Goal: Information Seeking & Learning: Learn about a topic

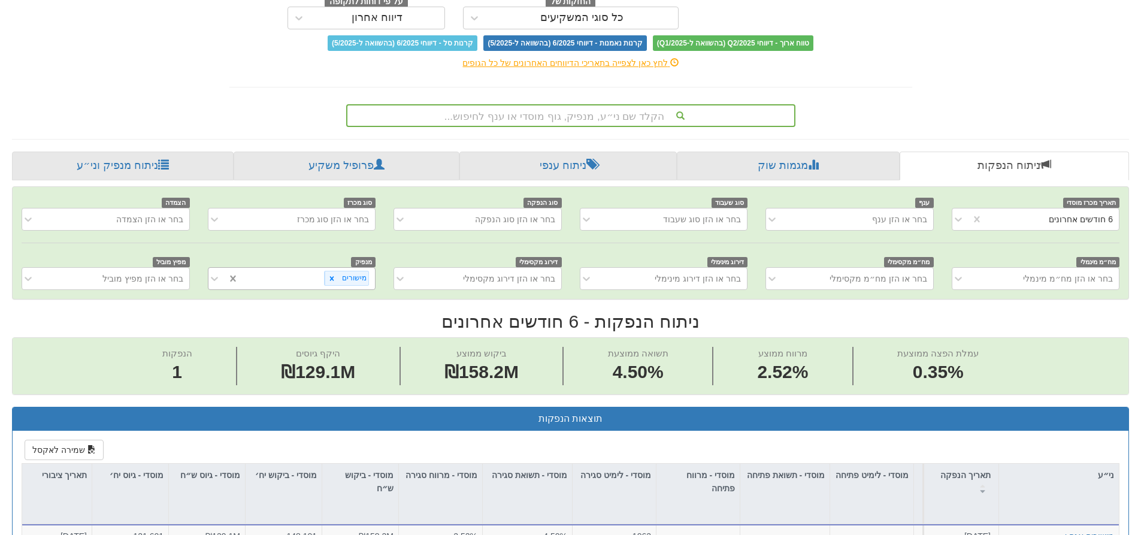
scroll to position [0, 1085]
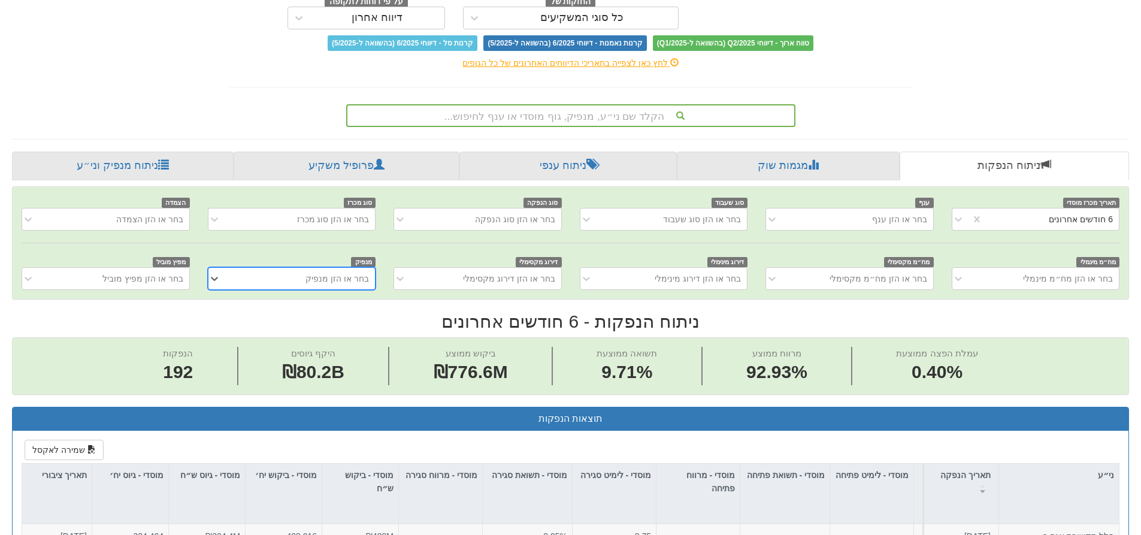
click at [264, 279] on div "בחר או הזן מנפיק" at bounding box center [301, 278] width 148 height 19
type input "רוטש"
click at [284, 309] on div "[PERSON_NAME]" at bounding box center [292, 308] width 168 height 22
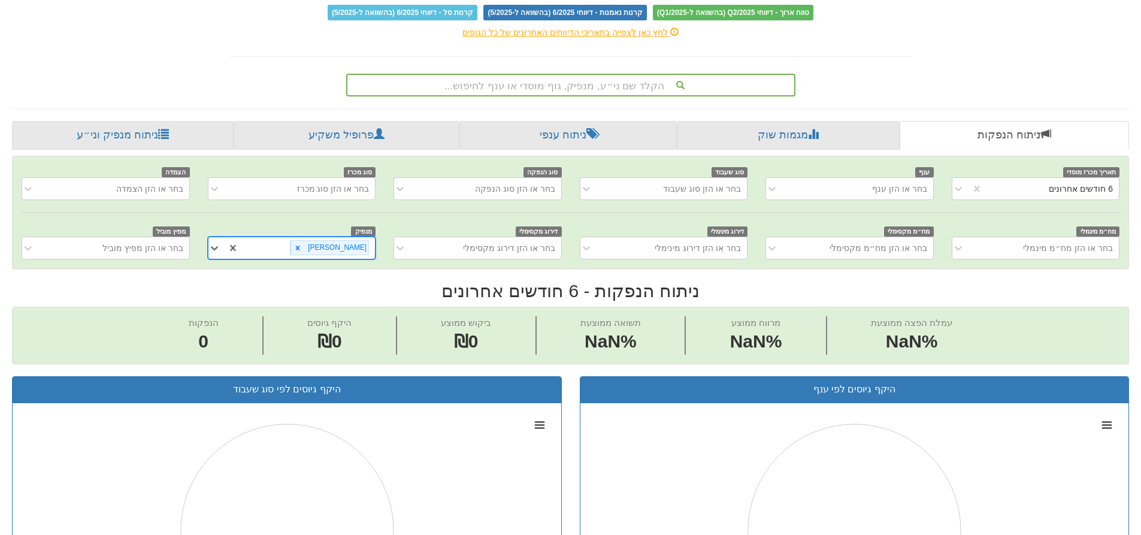
scroll to position [240, 0]
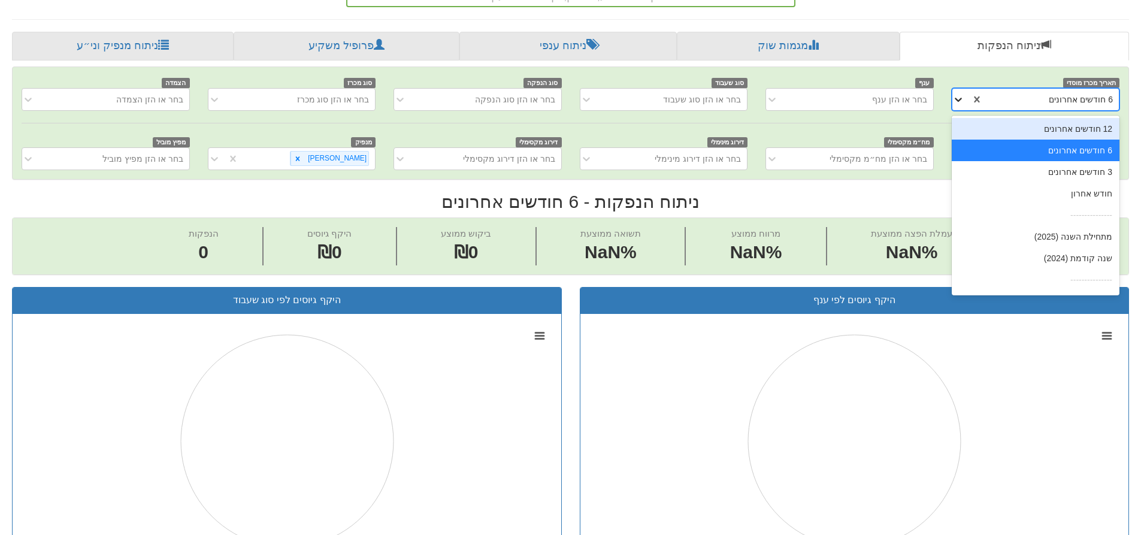
click at [958, 104] on icon at bounding box center [958, 99] width 12 height 12
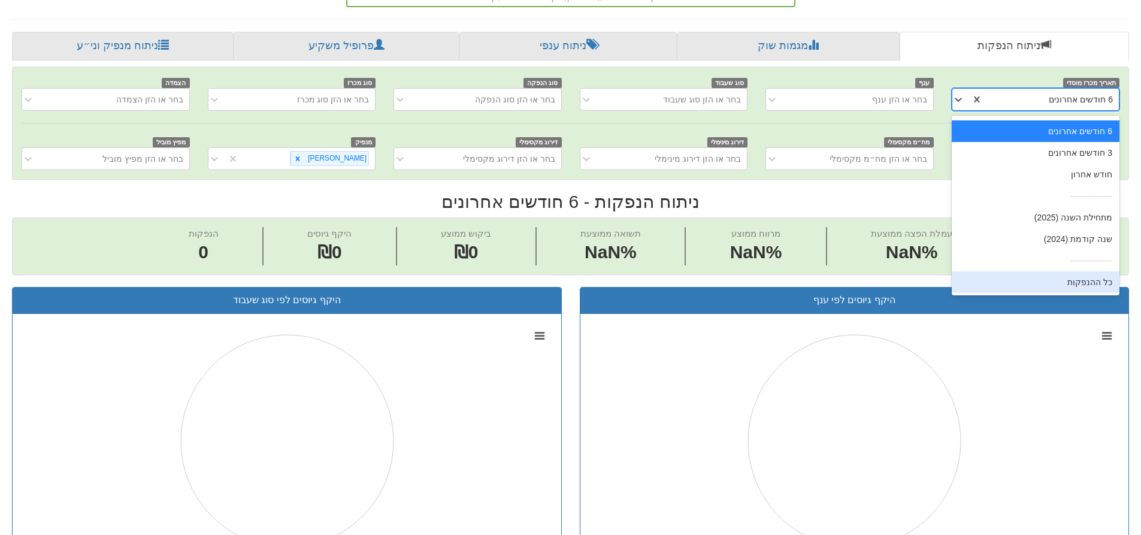
click at [1082, 284] on div "כל ההנפקות" at bounding box center [1036, 282] width 168 height 22
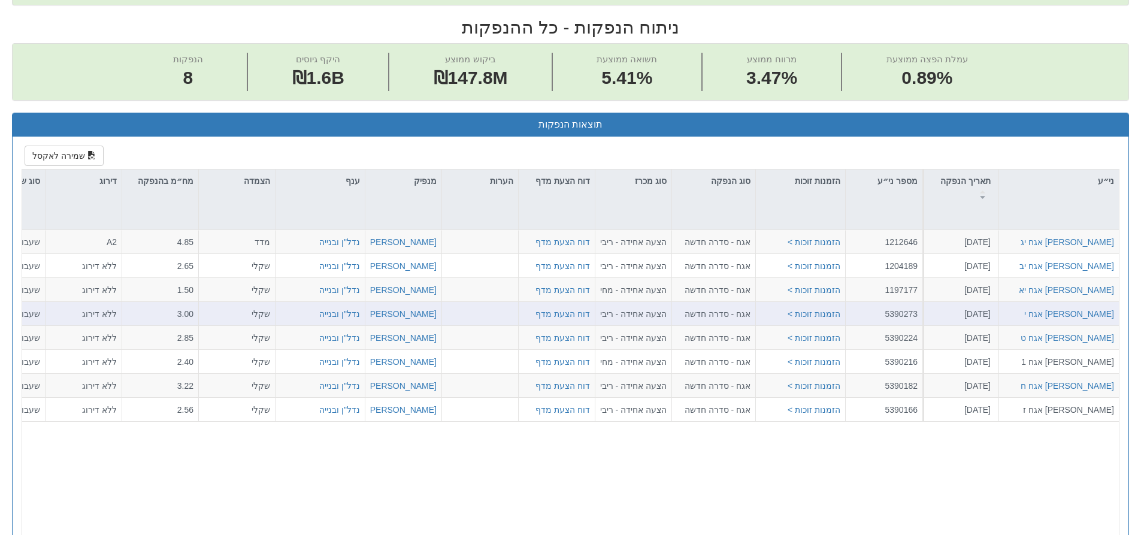
scroll to position [419, 0]
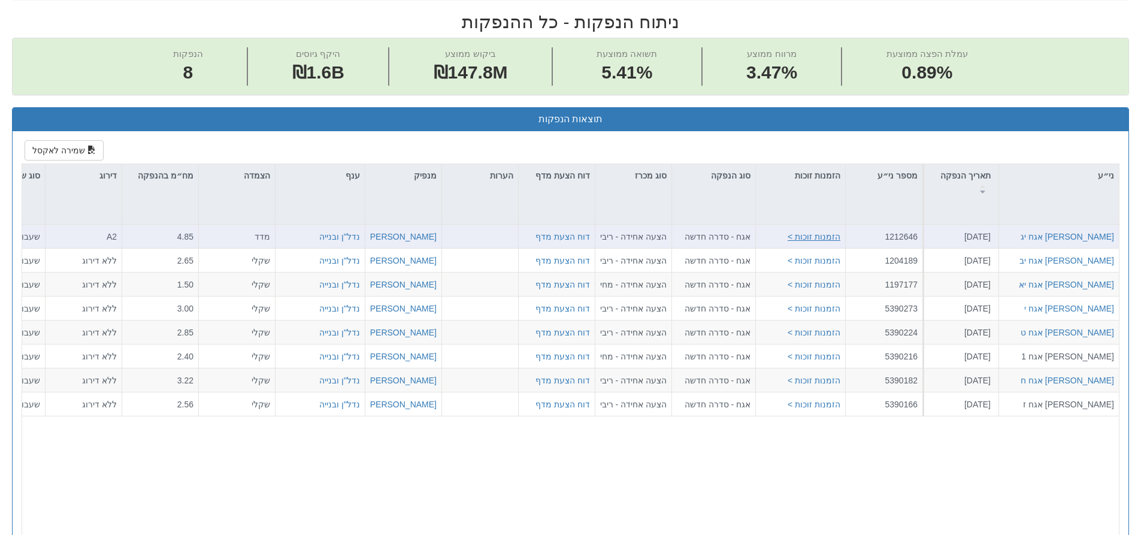
click at [800, 238] on button "הזמנות זוכות >" at bounding box center [814, 237] width 53 height 12
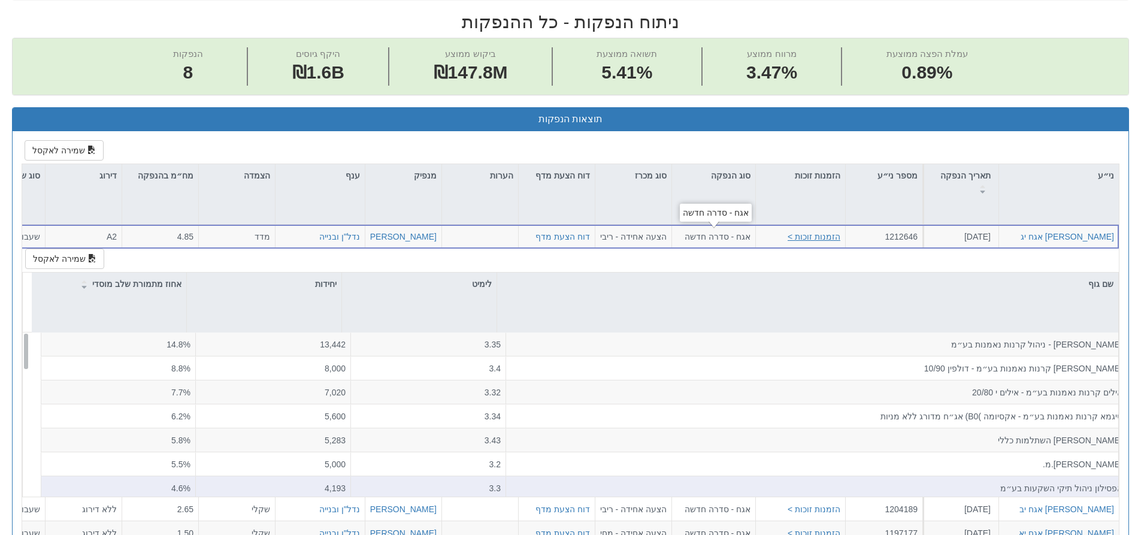
scroll to position [539, 0]
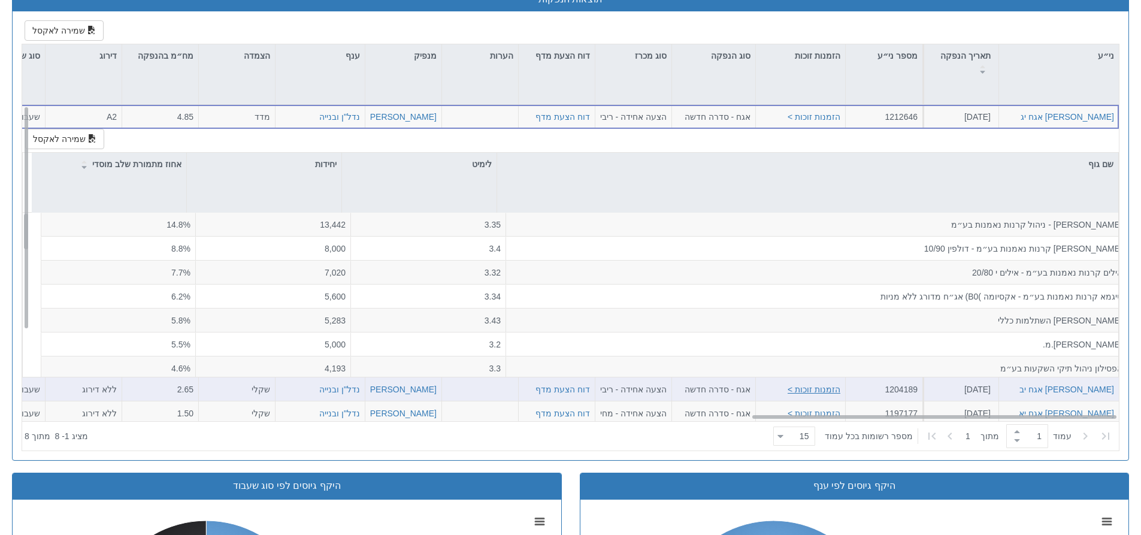
click at [809, 389] on button "הזמנות זוכות >" at bounding box center [814, 389] width 53 height 12
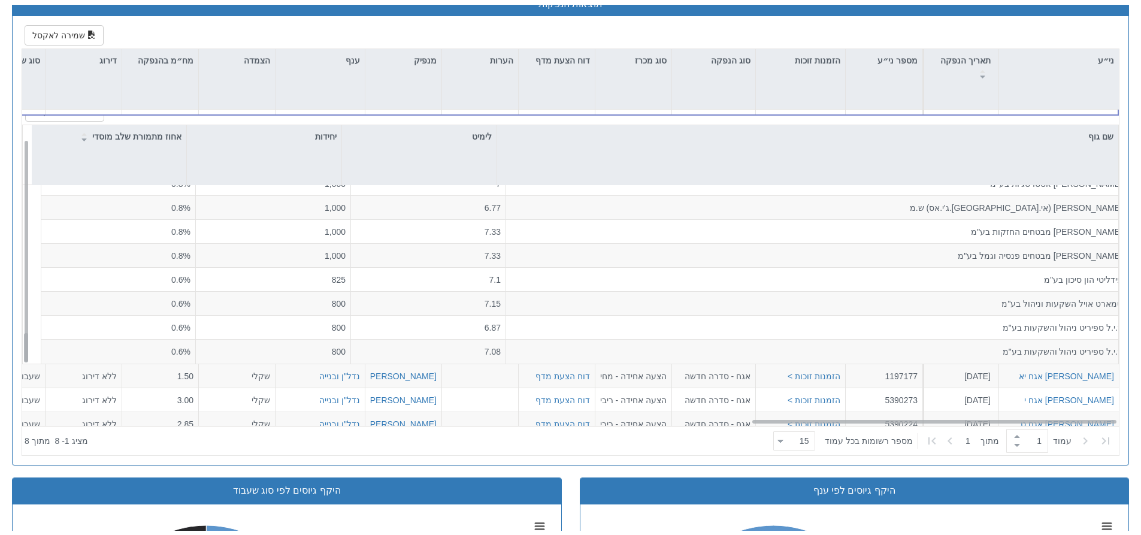
scroll to position [120, 2183]
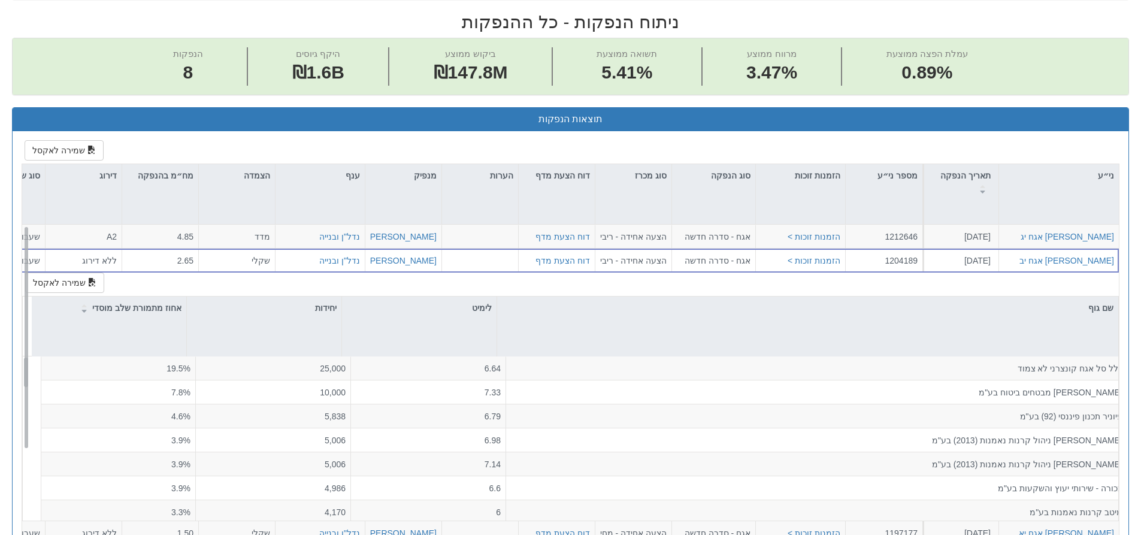
scroll to position [0, 0]
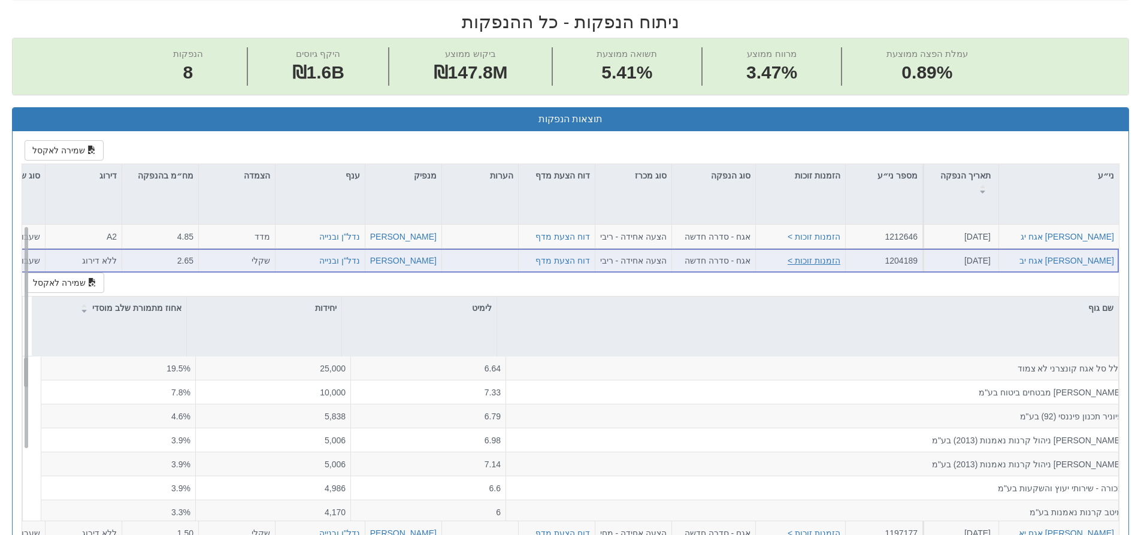
click at [832, 259] on button "הזמנות זוכות >" at bounding box center [814, 260] width 53 height 12
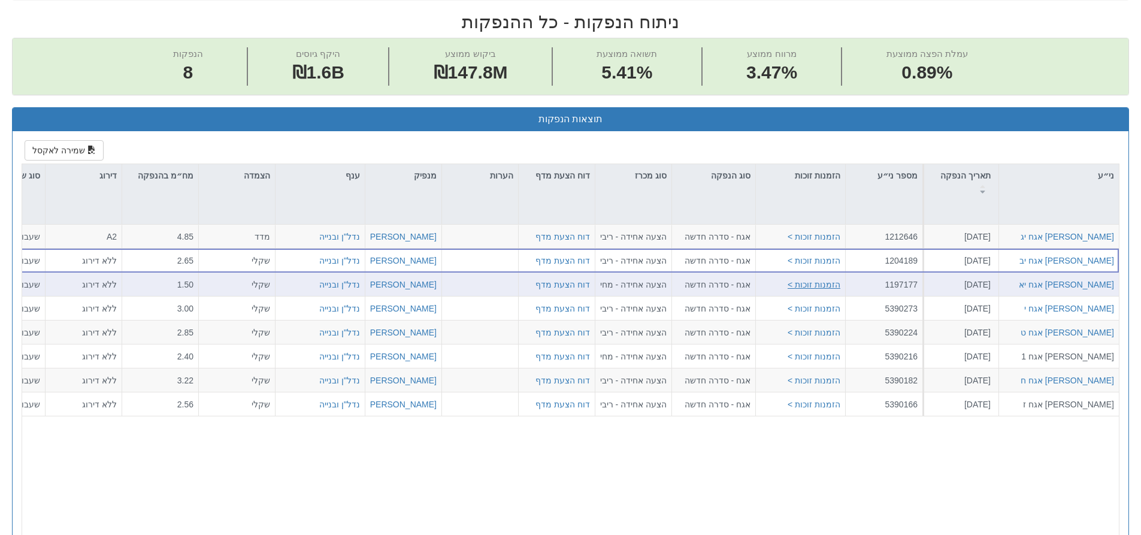
click at [816, 289] on button "הזמנות זוכות >" at bounding box center [814, 284] width 53 height 12
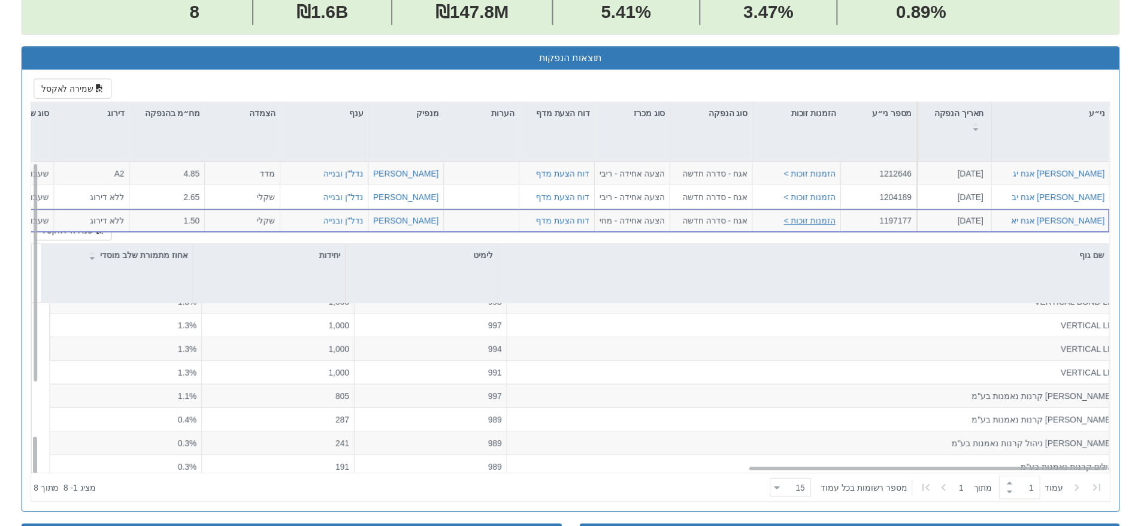
scroll to position [14, 0]
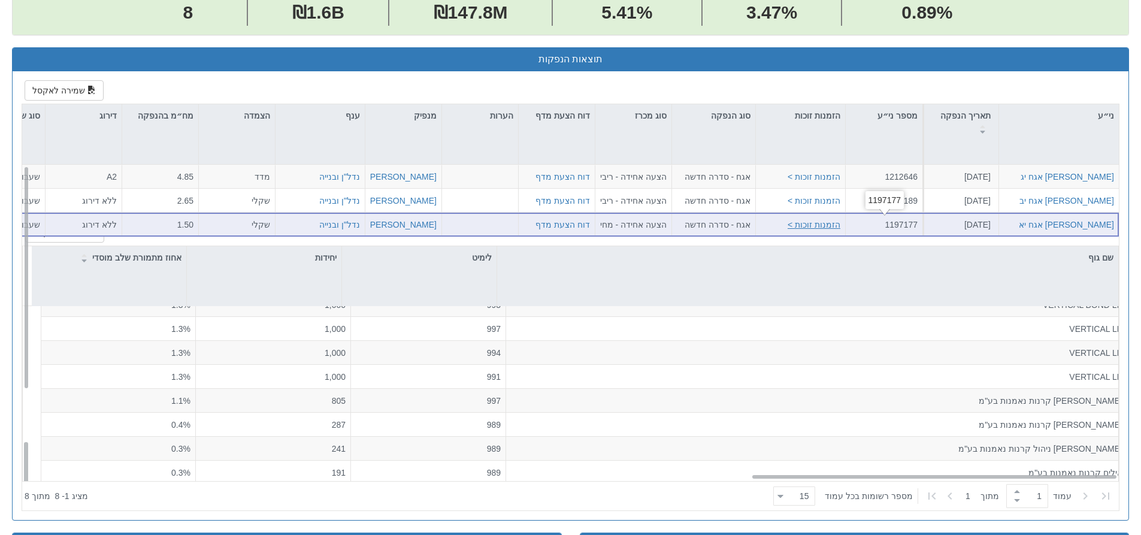
click at [831, 222] on button "הזמנות זוכות >" at bounding box center [814, 224] width 53 height 12
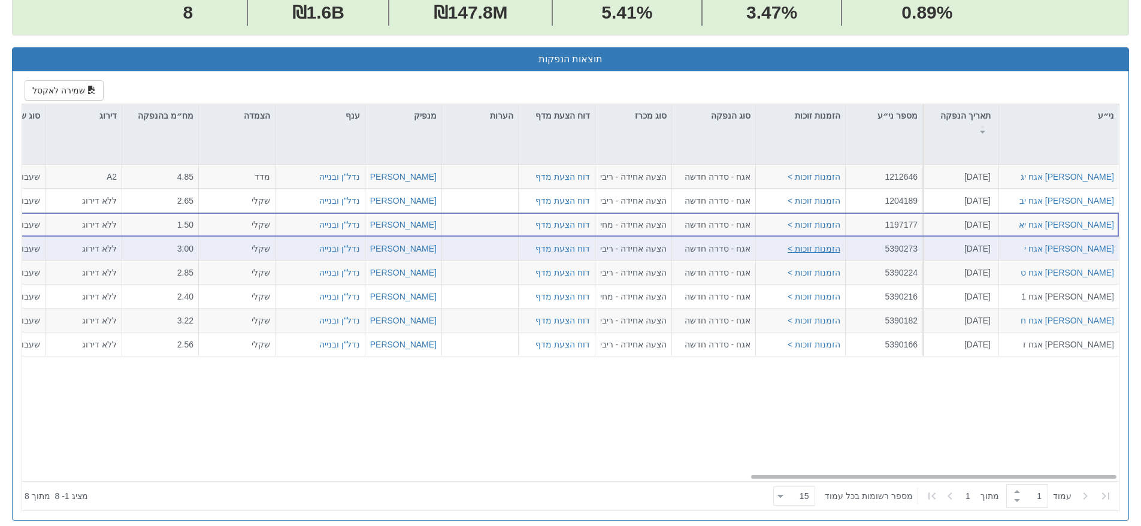
click at [834, 249] on button "הזמנות זוכות >" at bounding box center [814, 248] width 53 height 12
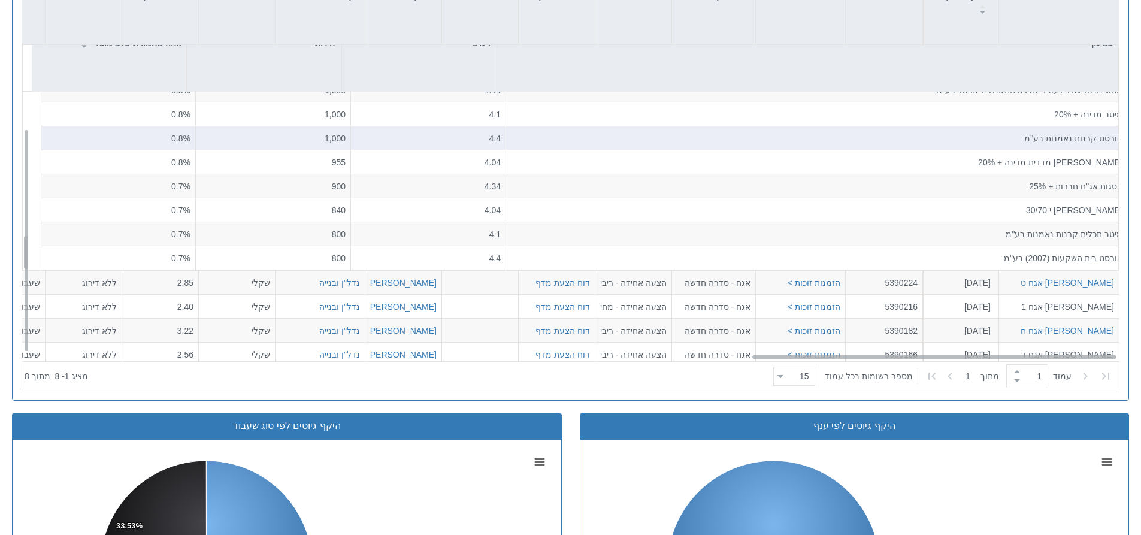
scroll to position [120, 2183]
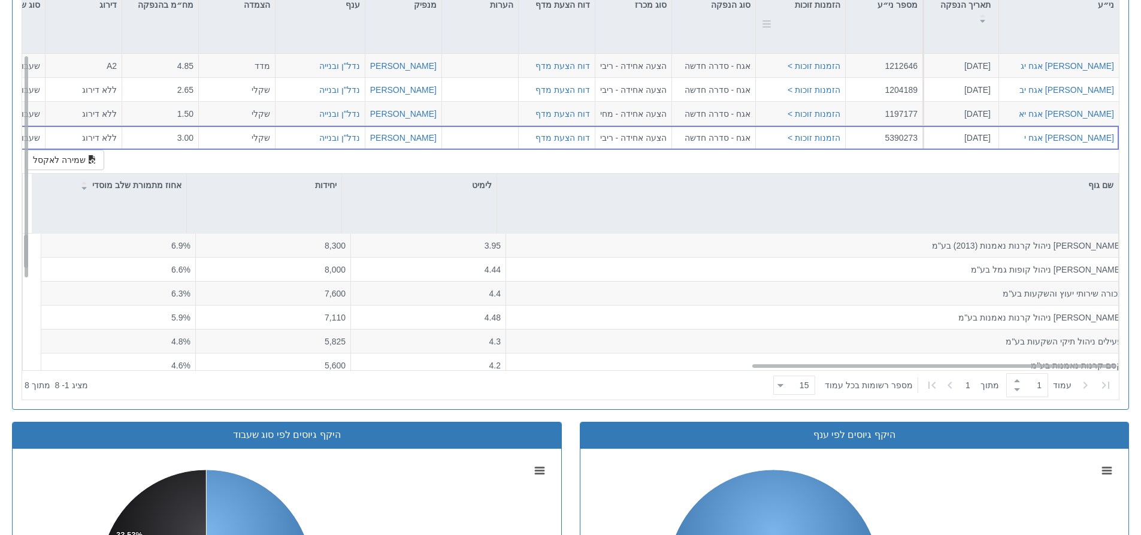
scroll to position [419, 0]
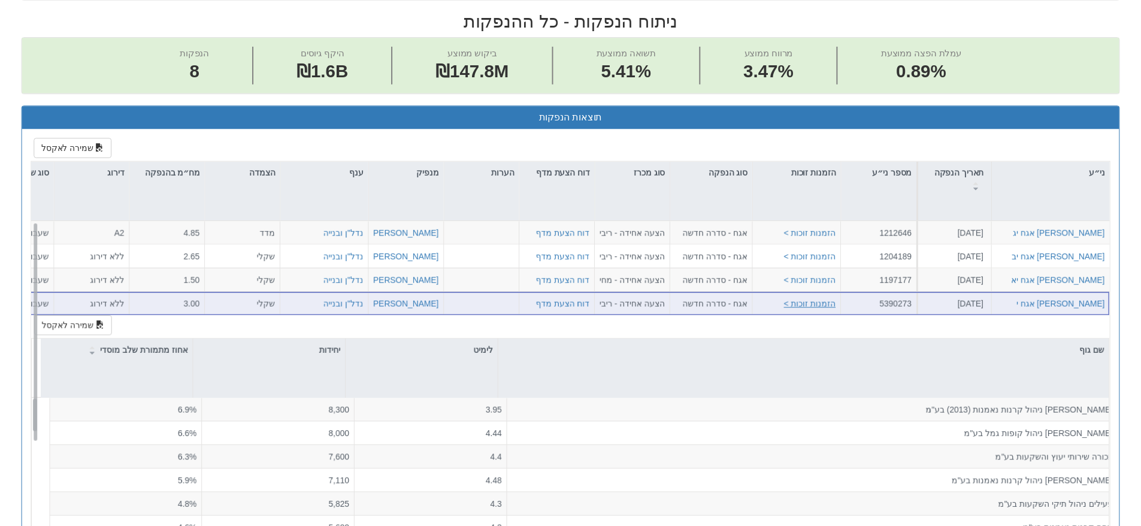
scroll to position [28, 2183]
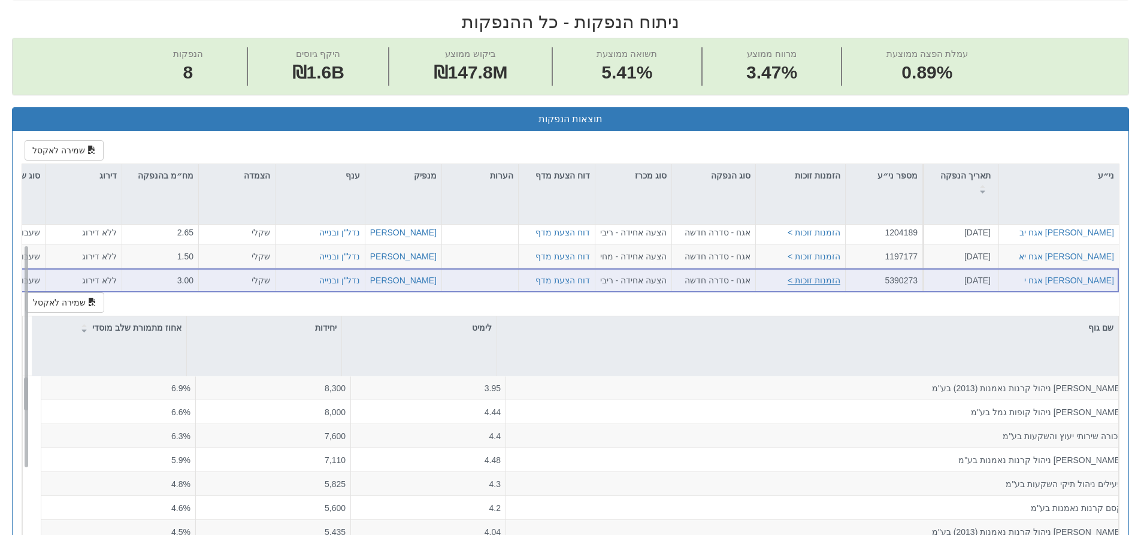
click at [816, 283] on button "הזמנות זוכות >" at bounding box center [814, 280] width 53 height 12
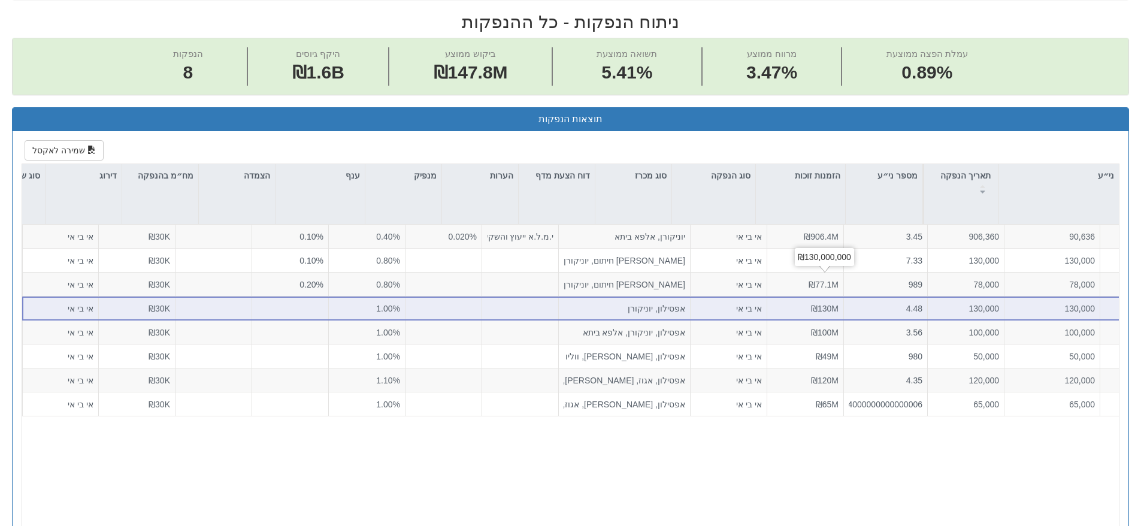
scroll to position [0, 2183]
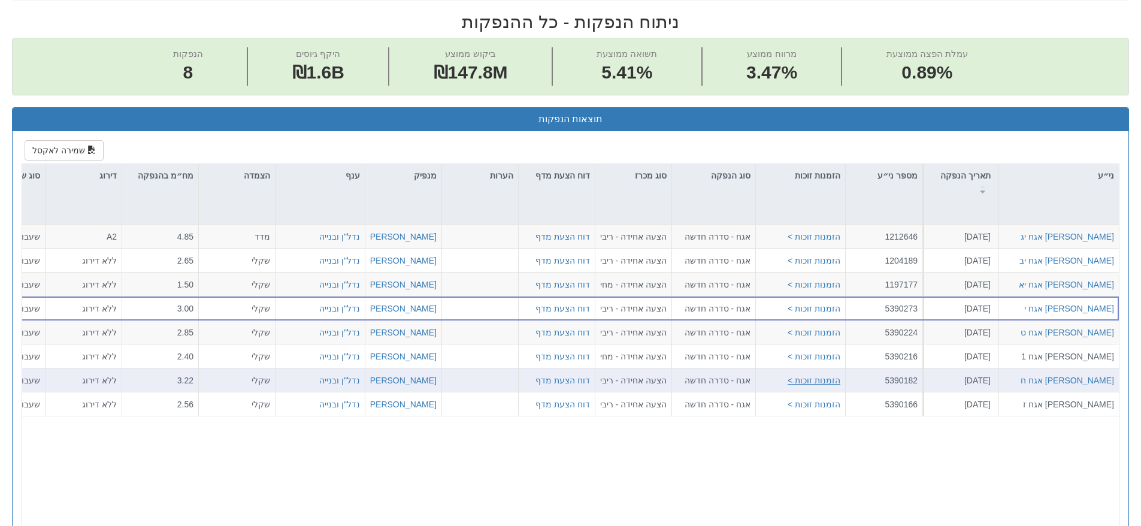
click at [831, 382] on button "הזמנות זוכות >" at bounding box center [814, 380] width 53 height 12
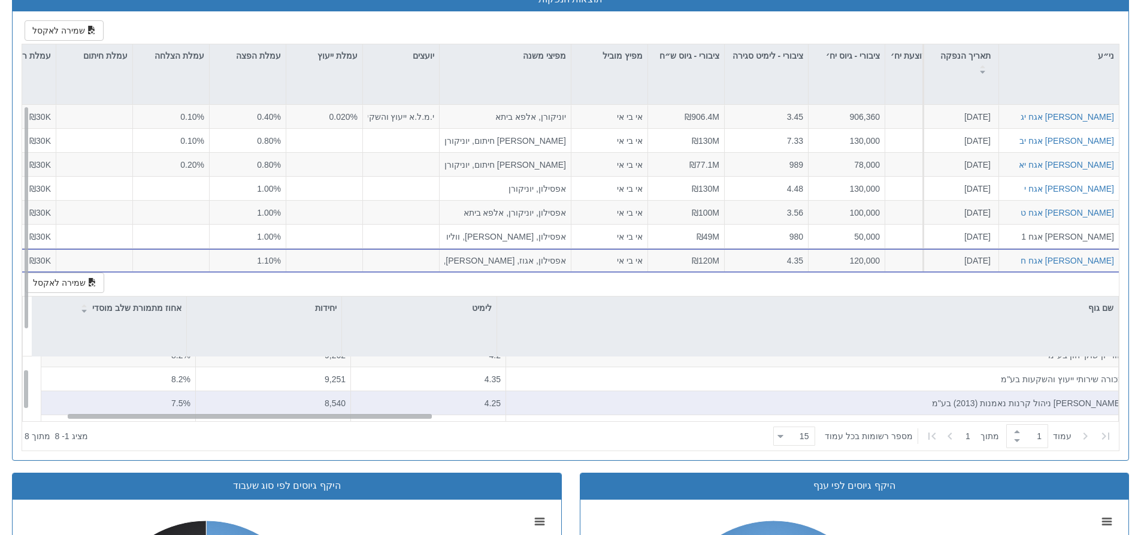
scroll to position [0, 119]
drag, startPoint x: 796, startPoint y: 415, endPoint x: 111, endPoint y: 392, distance: 685.1
click at [111, 392] on div "[PERSON_NAME] אגח יג [DATE] 1212646 הזמנות זוכות > אגח - סדרה חדשה הצעה אחידה -…" at bounding box center [570, 263] width 1097 height 316
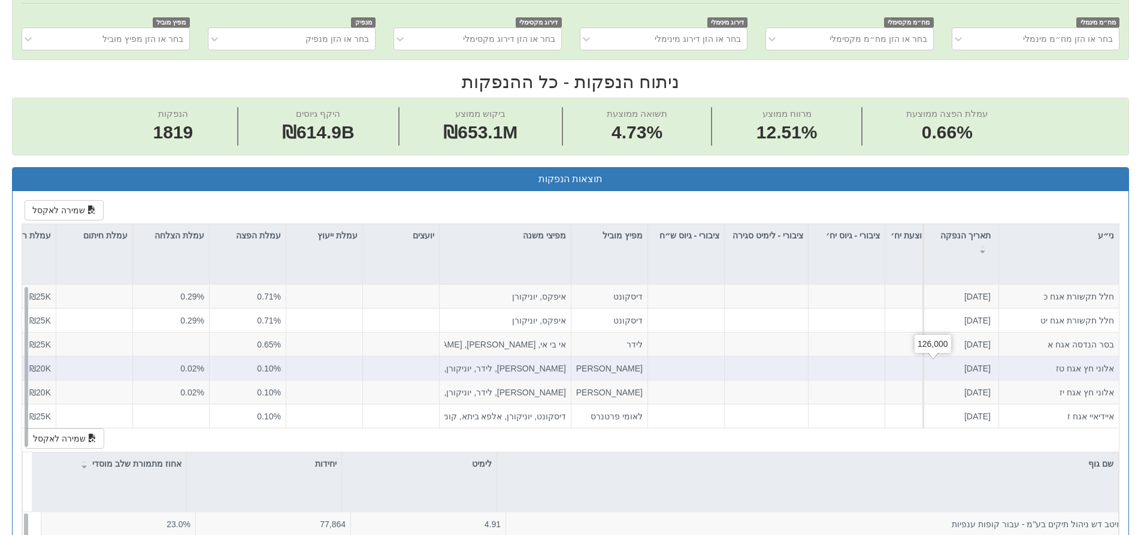
scroll to position [0, 0]
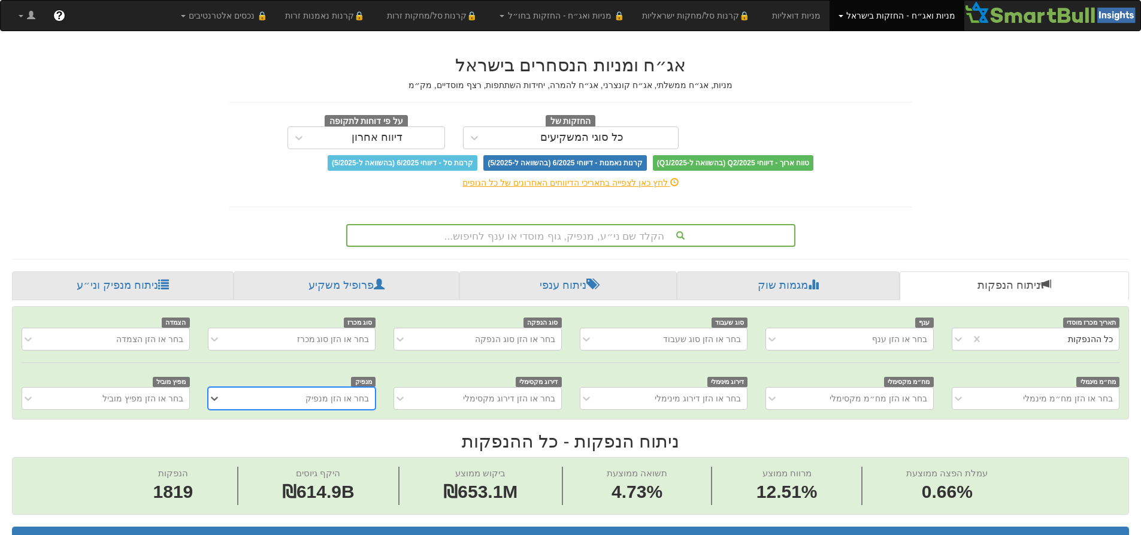
click at [645, 237] on div "הקלד שם ני״ע, מנפיק, גוף מוסדי או ענף לחיפוש..." at bounding box center [570, 235] width 449 height 23
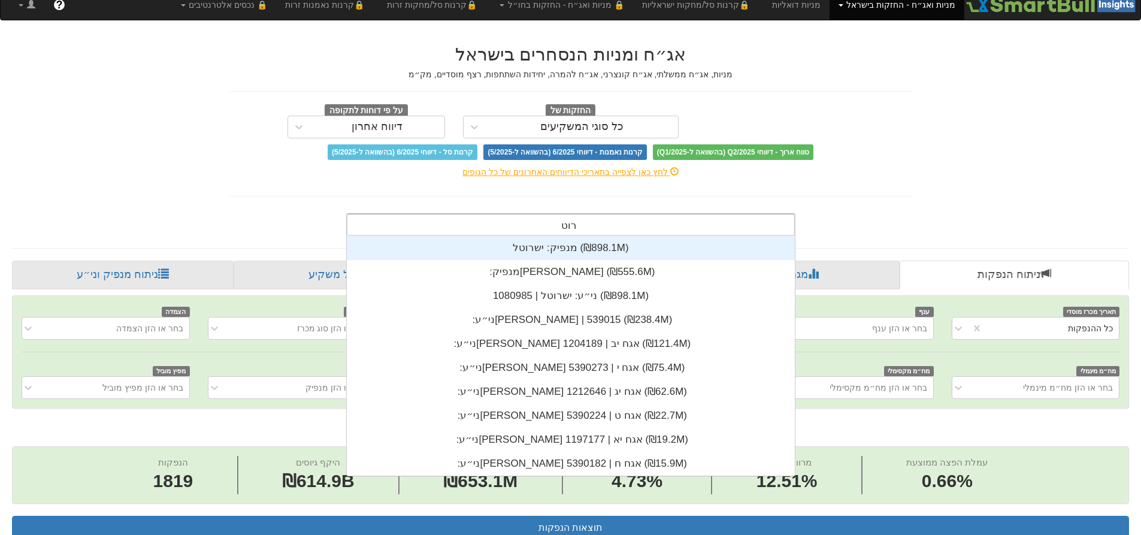
scroll to position [192, 0]
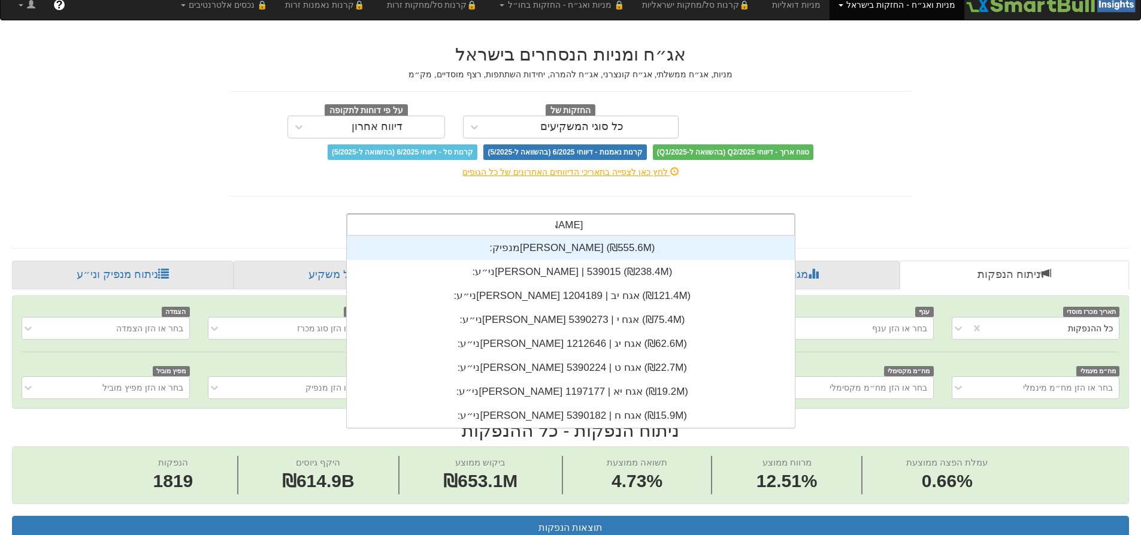
type input "רוטשטיי"
click at [631, 244] on div "מנפיק: ‏[PERSON_NAME] ‎(₪555.6M)‎" at bounding box center [571, 248] width 448 height 24
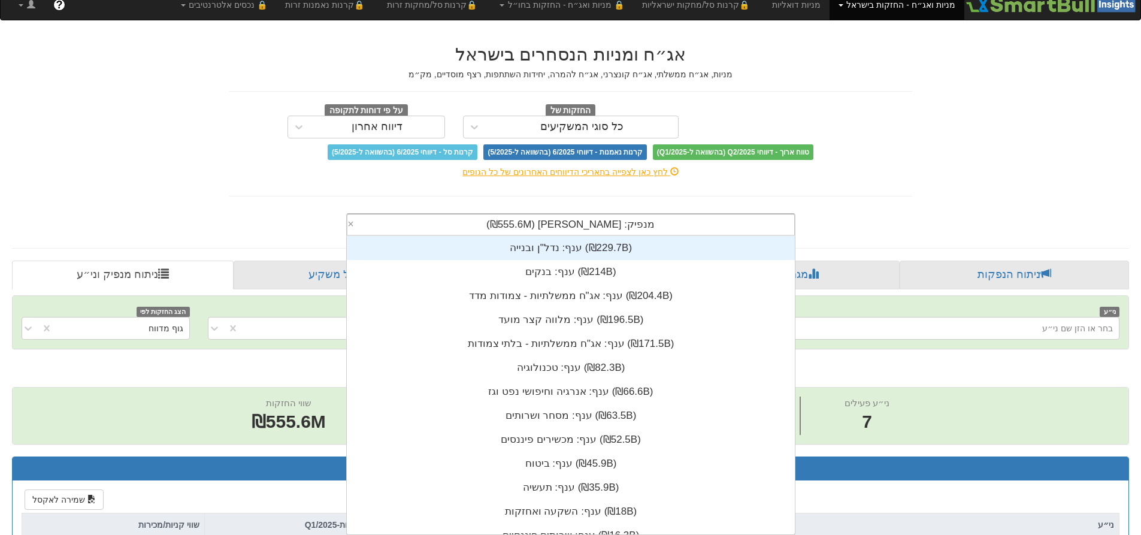
scroll to position [7739, 0]
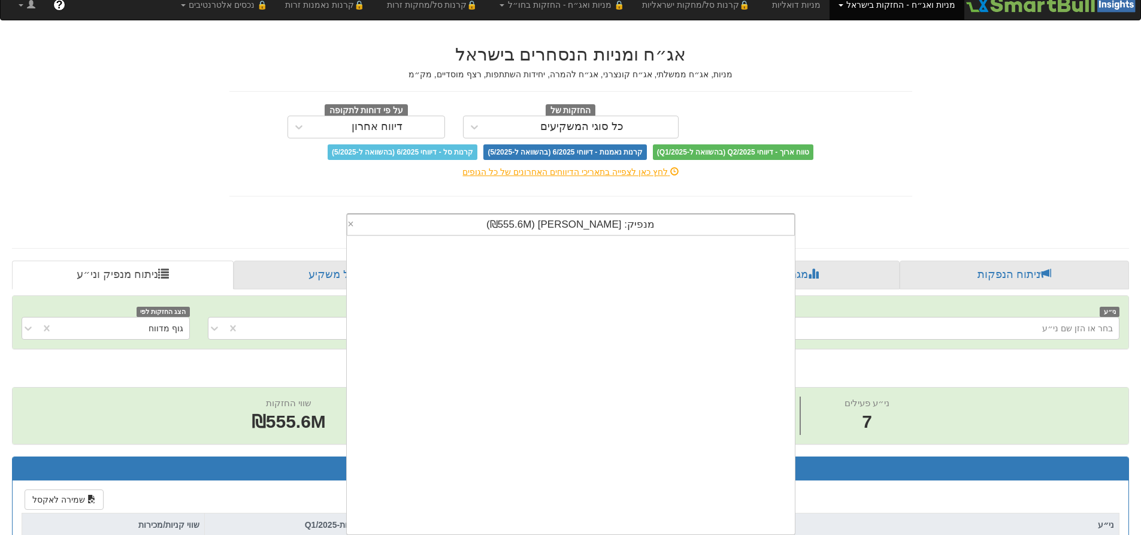
click at [694, 223] on div "מנפיק: ‏[PERSON_NAME] ‎(₪555.6M)‎" at bounding box center [570, 224] width 447 height 20
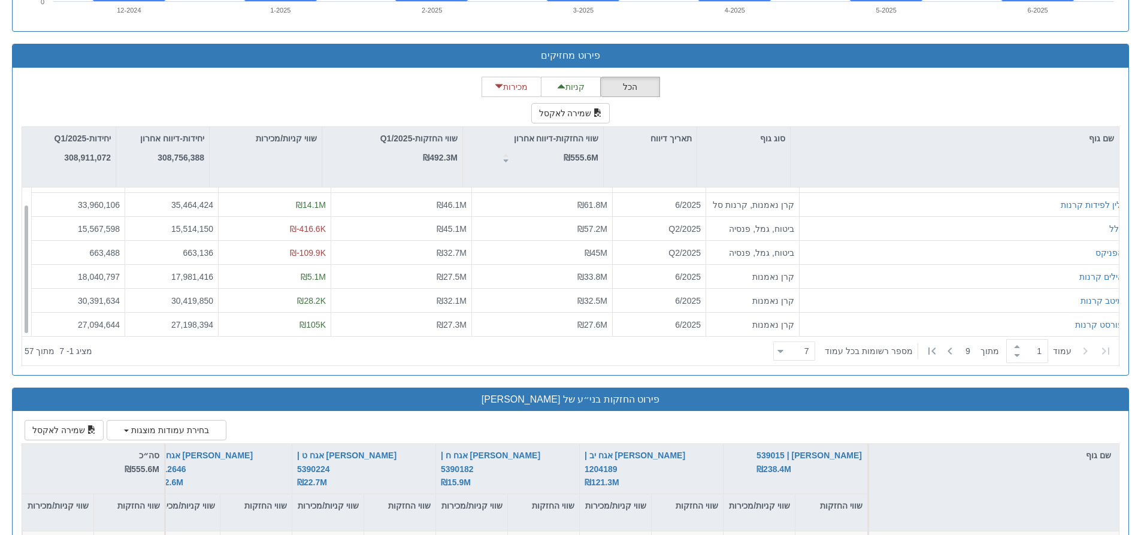
scroll to position [19, 0]
click at [576, 116] on button "שמירה לאקסל" at bounding box center [570, 113] width 79 height 20
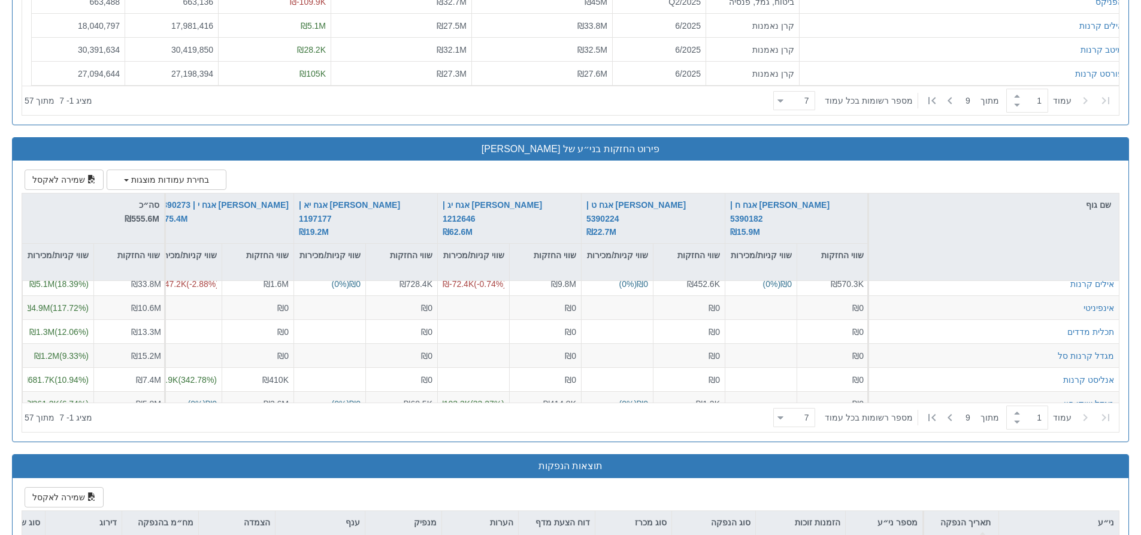
scroll to position [33, 0]
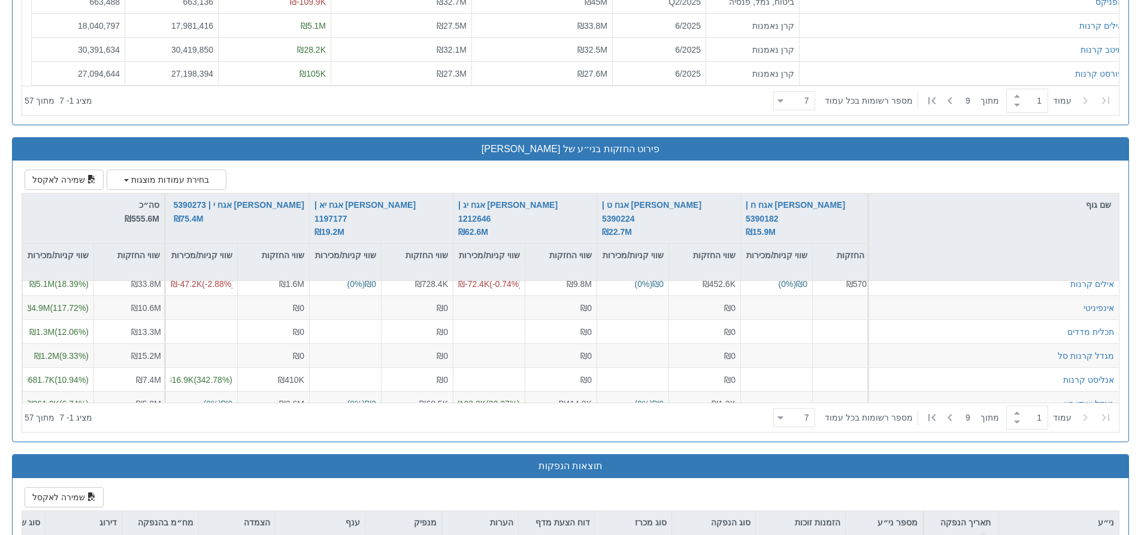
drag, startPoint x: 757, startPoint y: 398, endPoint x: 481, endPoint y: 413, distance: 275.9
click at [481, 413] on div "שם גוף [PERSON_NAME] | 539015 ₪238.4M שווי החזקות שווי קניות/מכירות [PERSON_NAM…" at bounding box center [570, 312] width 1097 height 238
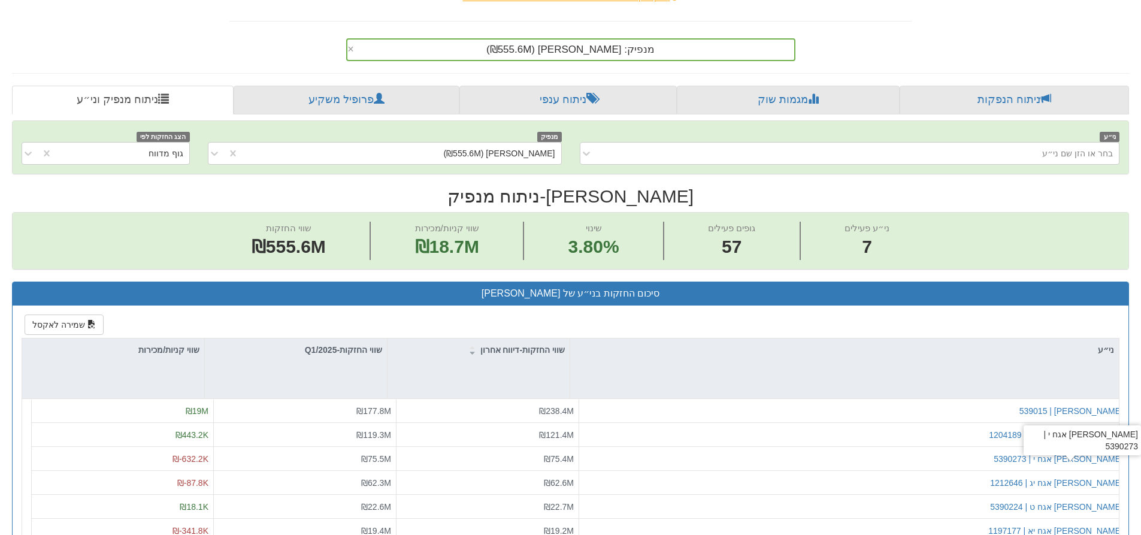
scroll to position [0, 0]
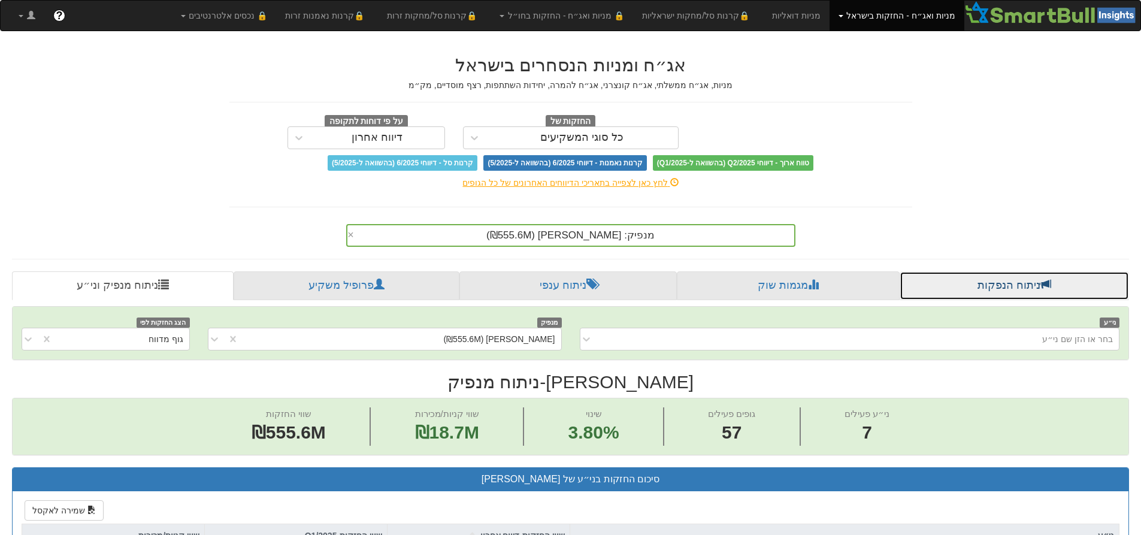
click at [1027, 285] on link "ניתוח הנפקות" at bounding box center [1014, 285] width 229 height 29
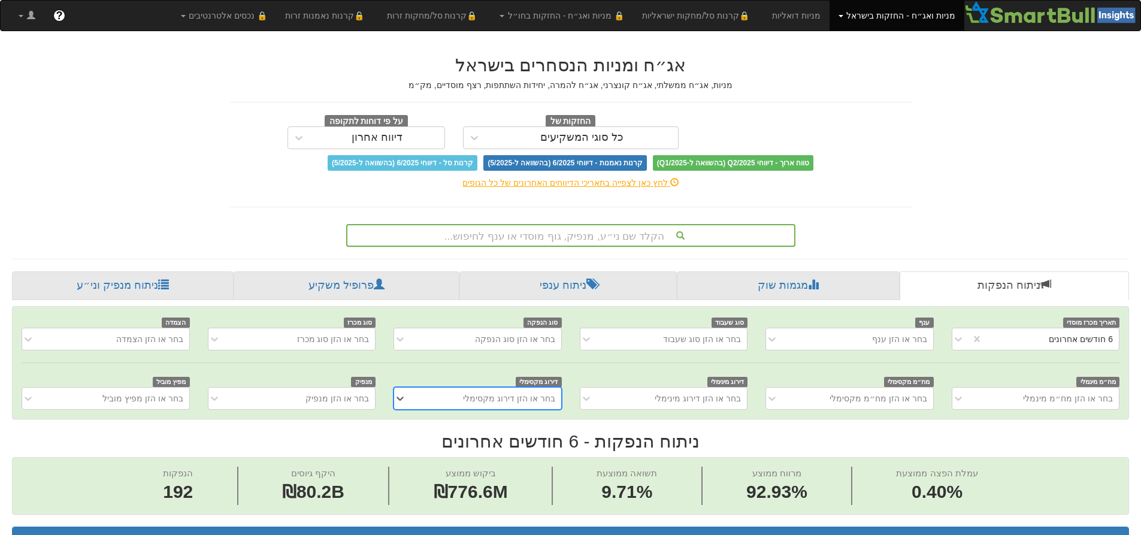
scroll to position [0, 2183]
click at [467, 238] on div "הקלד שם ני״ע, מנפיק, גוף מוסדי או ענף לחיפוש..." at bounding box center [570, 235] width 449 height 23
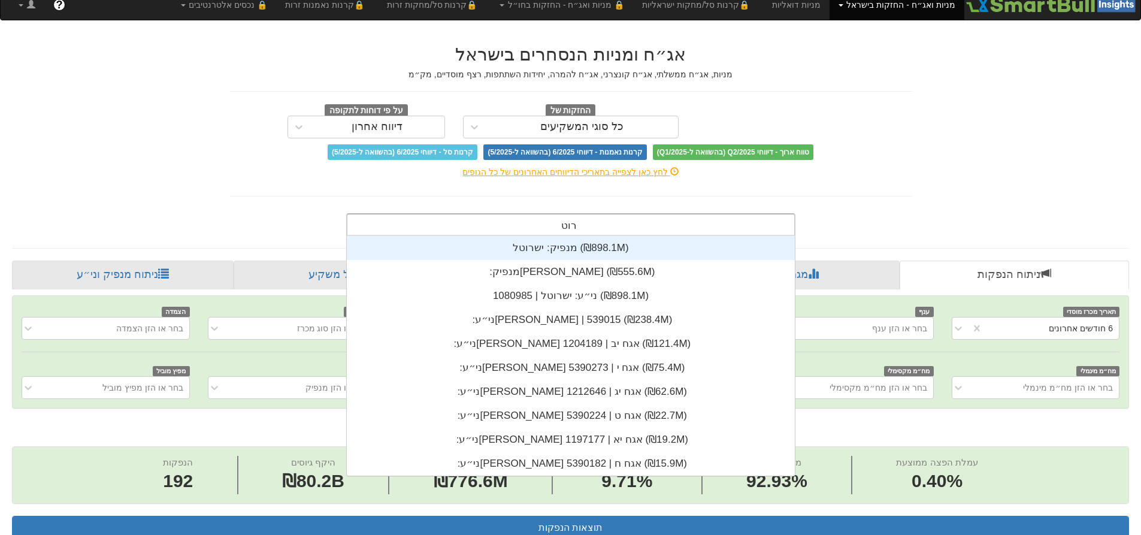
scroll to position [192, 0]
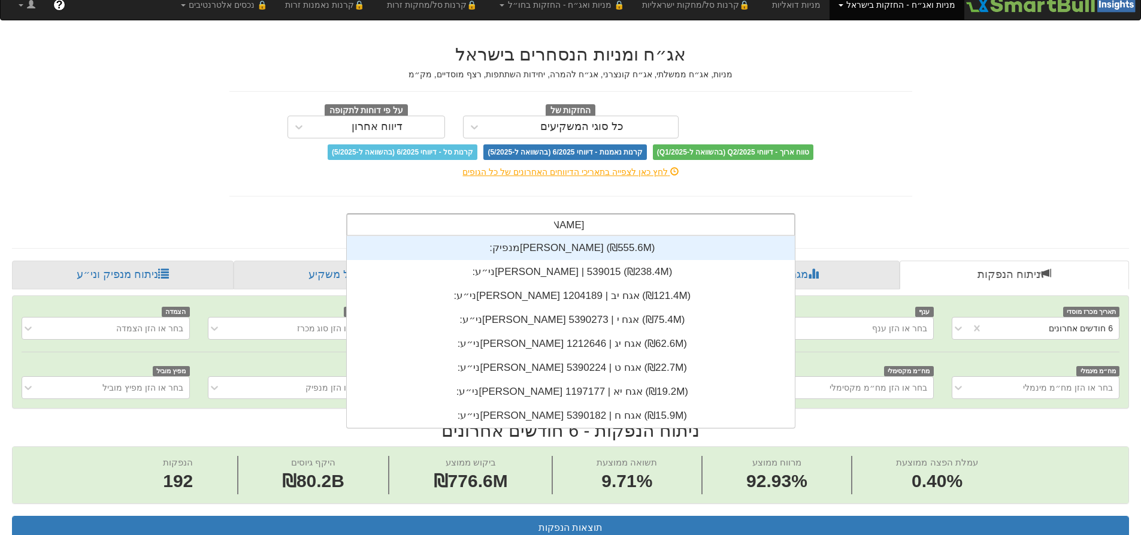
type input "רוטשטיי"
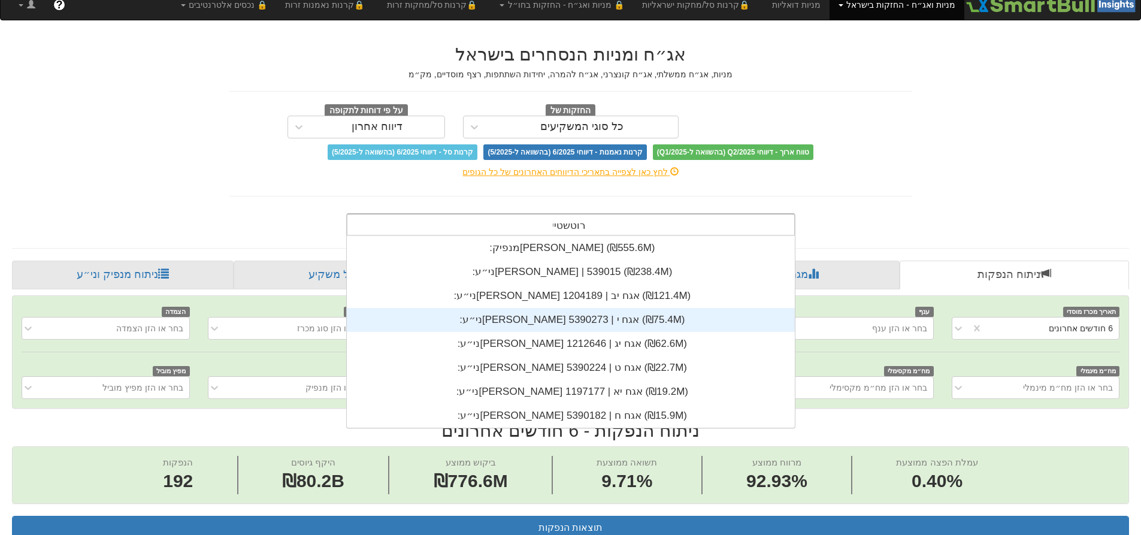
click at [636, 321] on div "ני״ע: ‏[PERSON_NAME] אגח י | 5390273 ‎(₪75.4M)‎" at bounding box center [571, 320] width 448 height 24
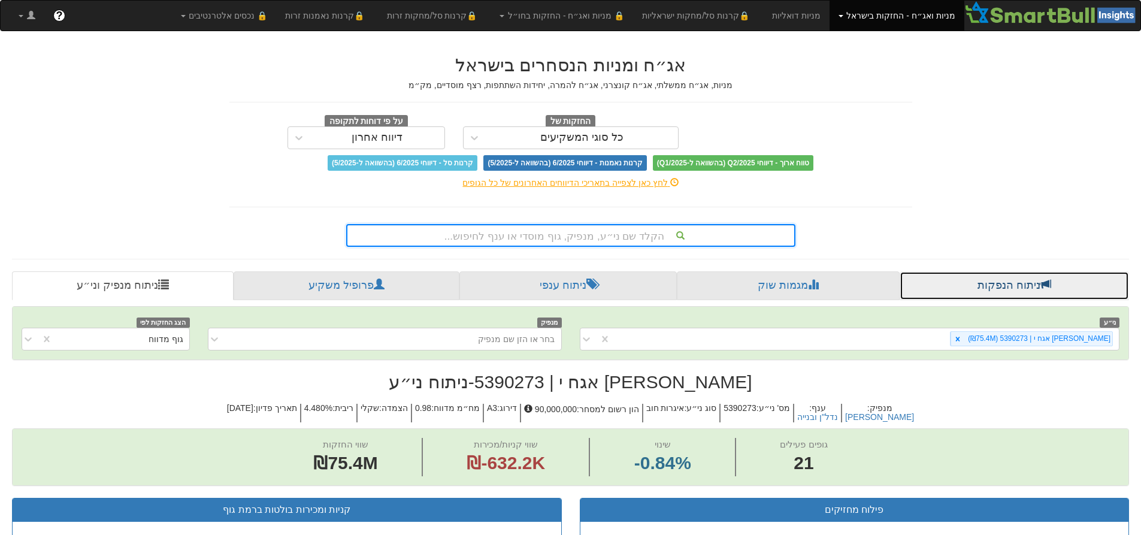
click at [1023, 286] on link "ניתוח הנפקות" at bounding box center [1014, 285] width 229 height 29
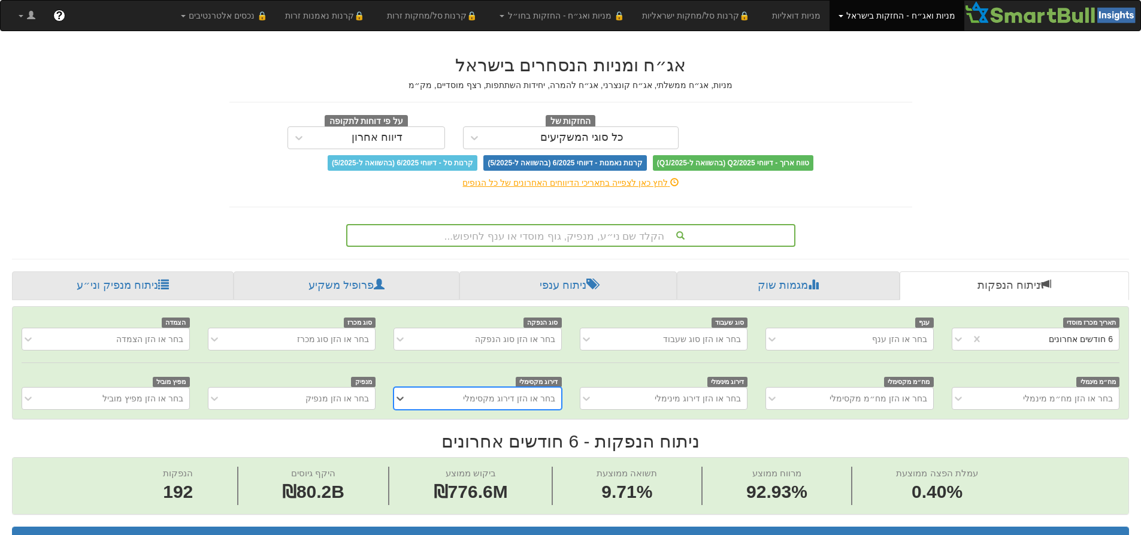
scroll to position [0, 2183]
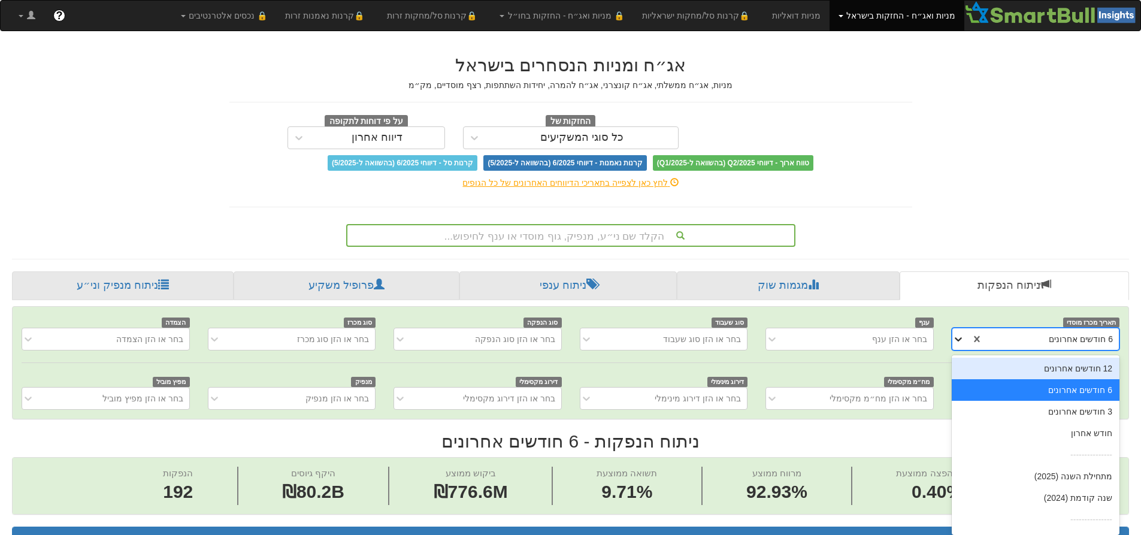
click at [956, 336] on icon at bounding box center [958, 339] width 12 height 12
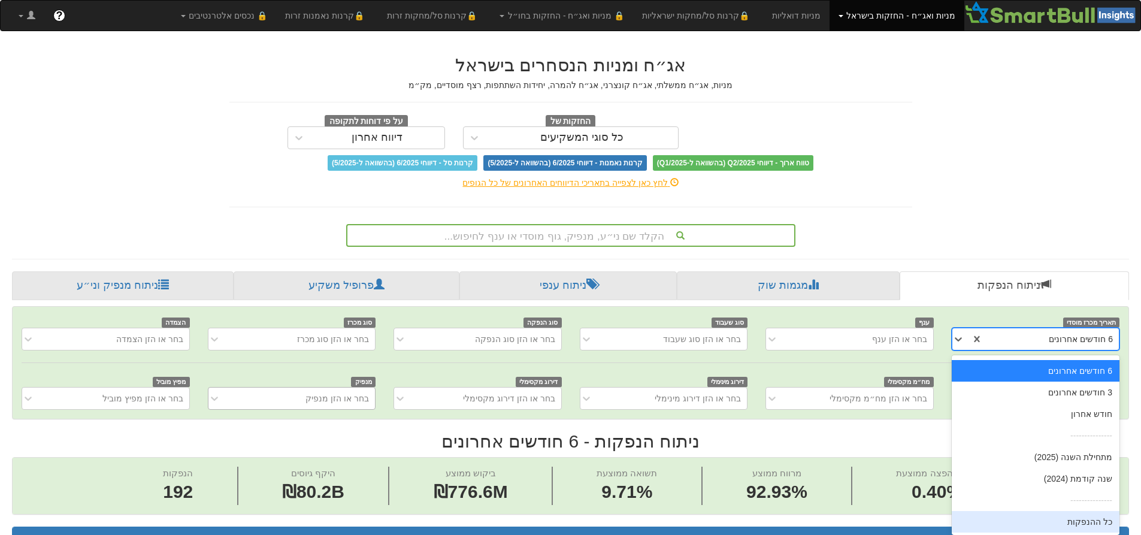
drag, startPoint x: 1084, startPoint y: 520, endPoint x: 358, endPoint y: 395, distance: 736.7
click at [1084, 521] on div "כל ההנפקות" at bounding box center [1036, 522] width 168 height 22
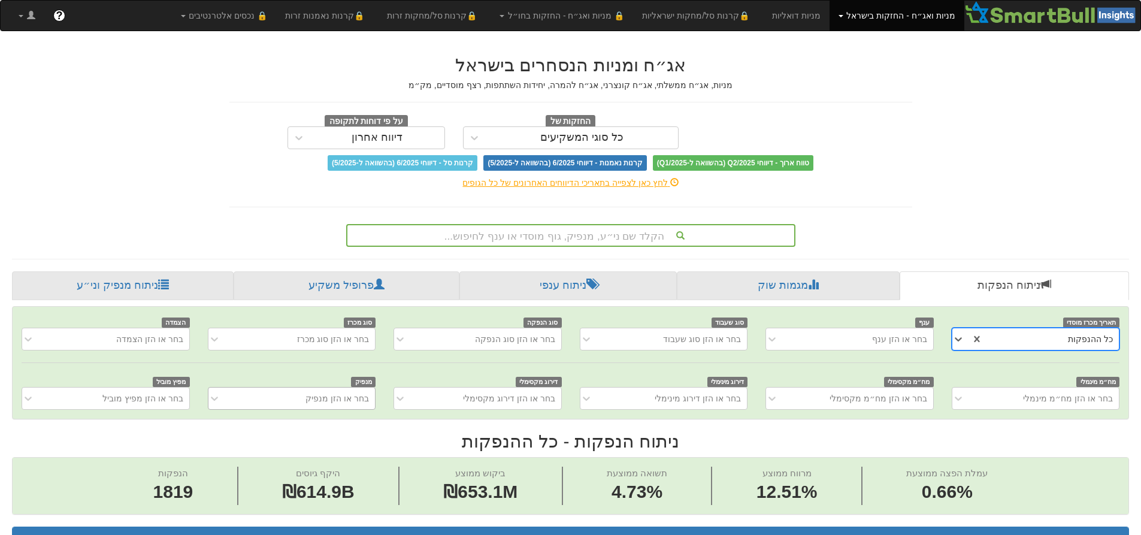
click at [319, 395] on div "בחר או הזן מנפיק" at bounding box center [292, 398] width 168 height 23
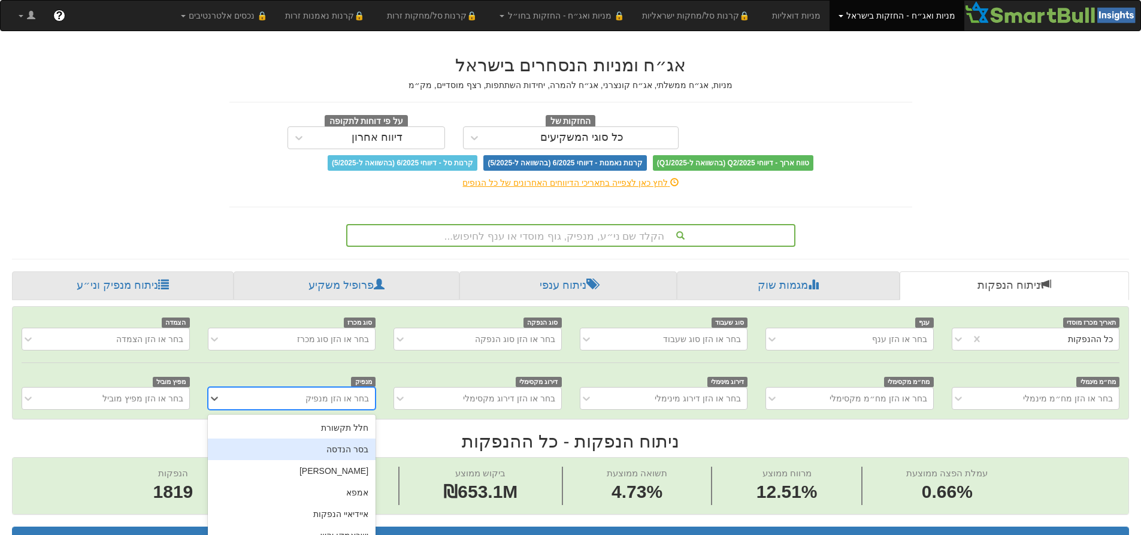
scroll to position [64, 0]
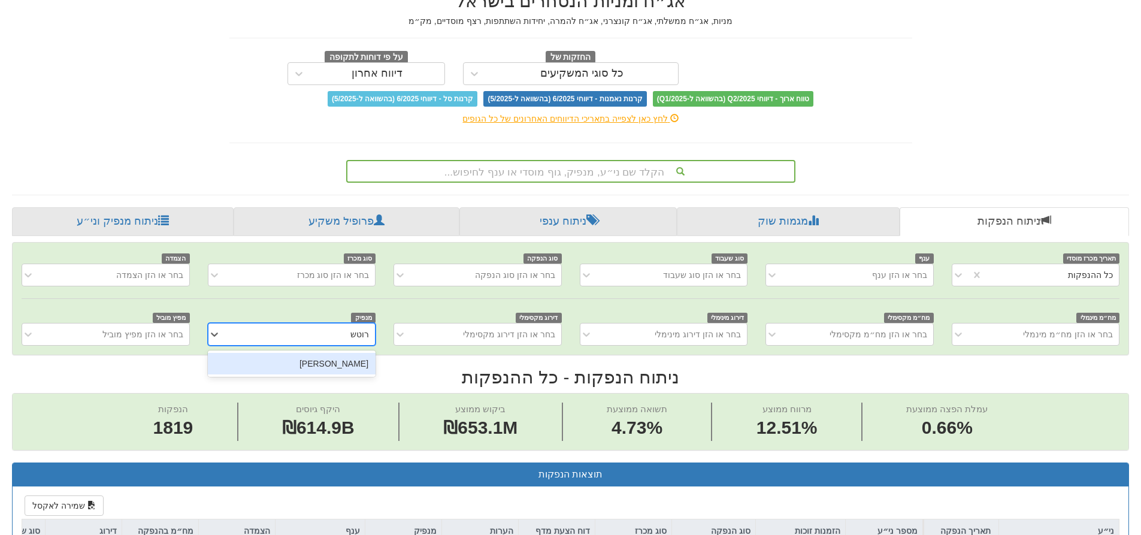
type input "רוטשט"
click at [350, 359] on div "[PERSON_NAME]" at bounding box center [292, 364] width 168 height 22
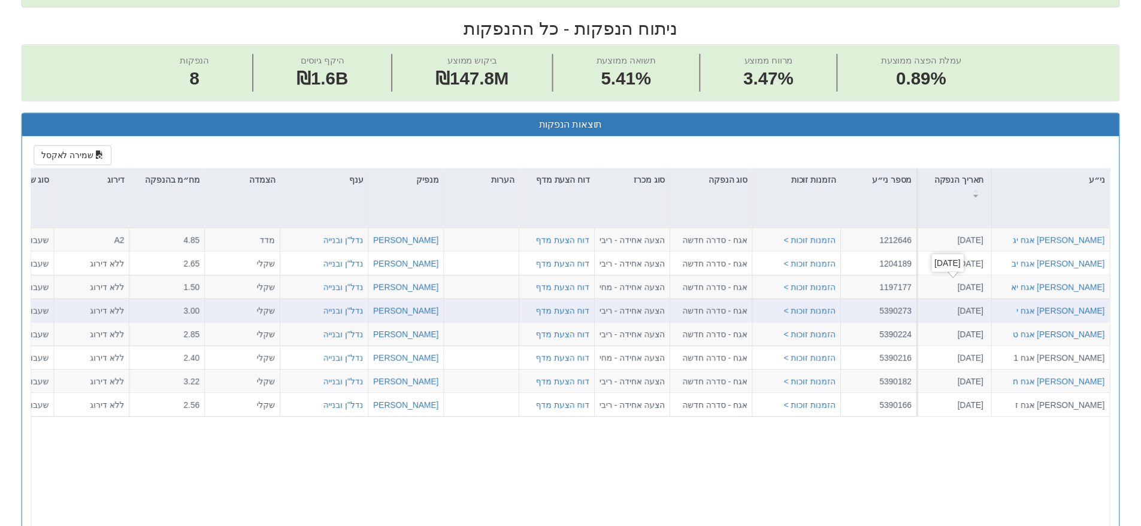
scroll to position [424, 0]
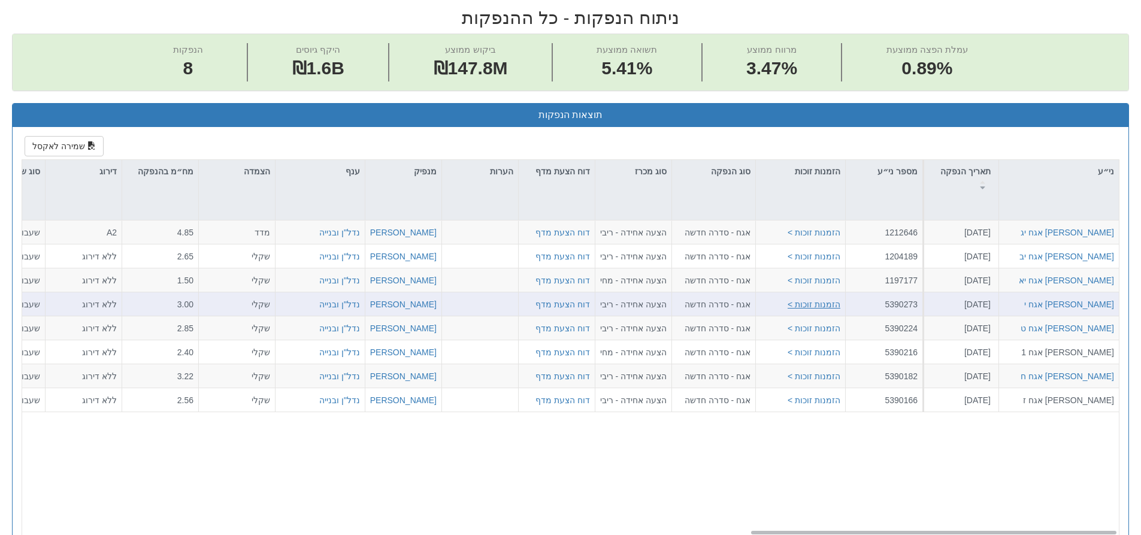
click at [833, 300] on button "הזמנות זוכות >" at bounding box center [814, 304] width 53 height 12
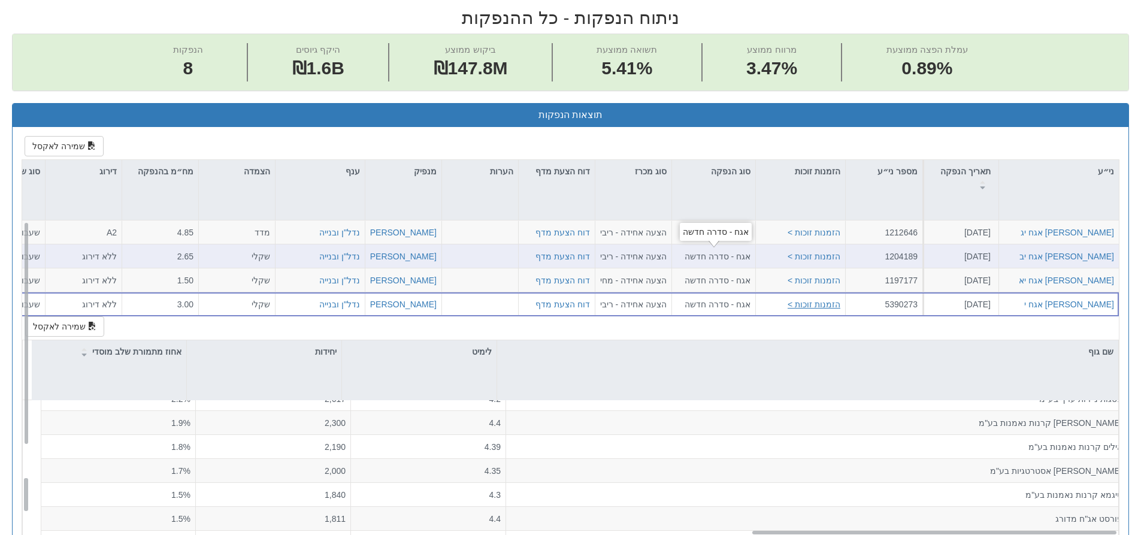
scroll to position [0, 0]
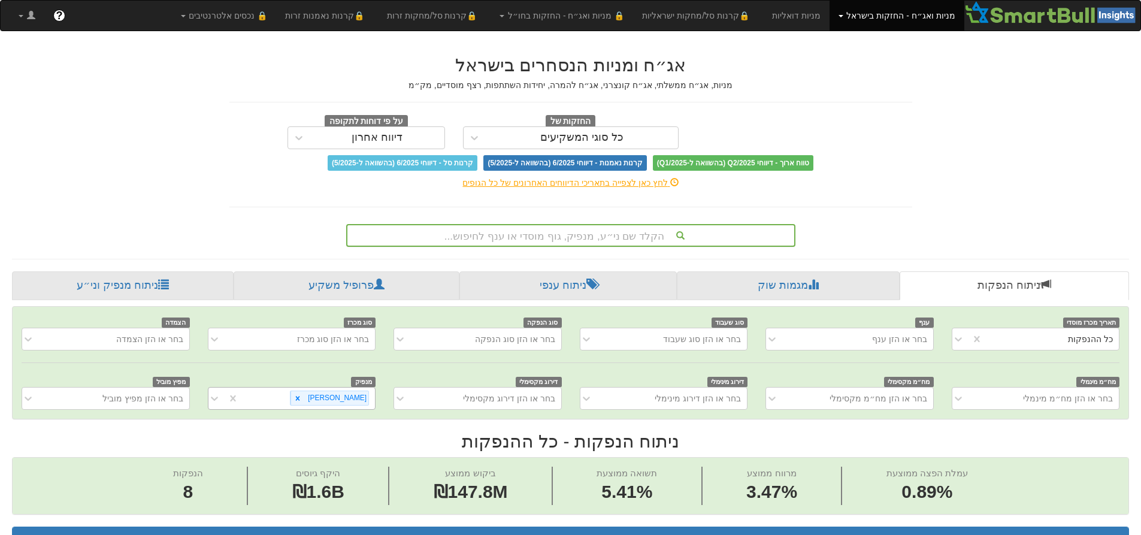
click at [667, 232] on div "הקלד שם ני״ע, מנפיק, גוף מוסדי או ענף לחיפוש..." at bounding box center [570, 235] width 447 height 20
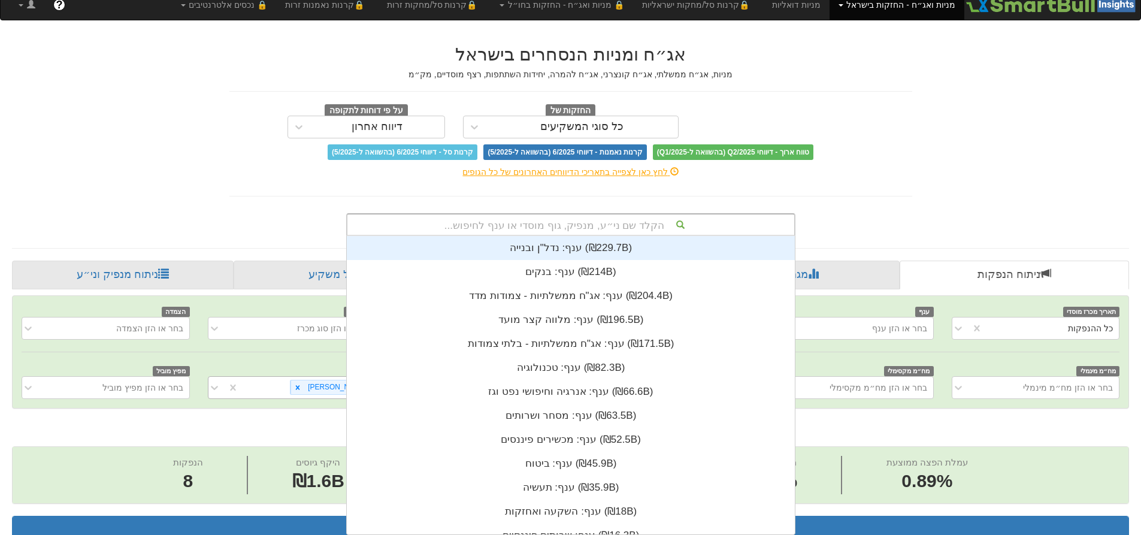
scroll to position [298, 0]
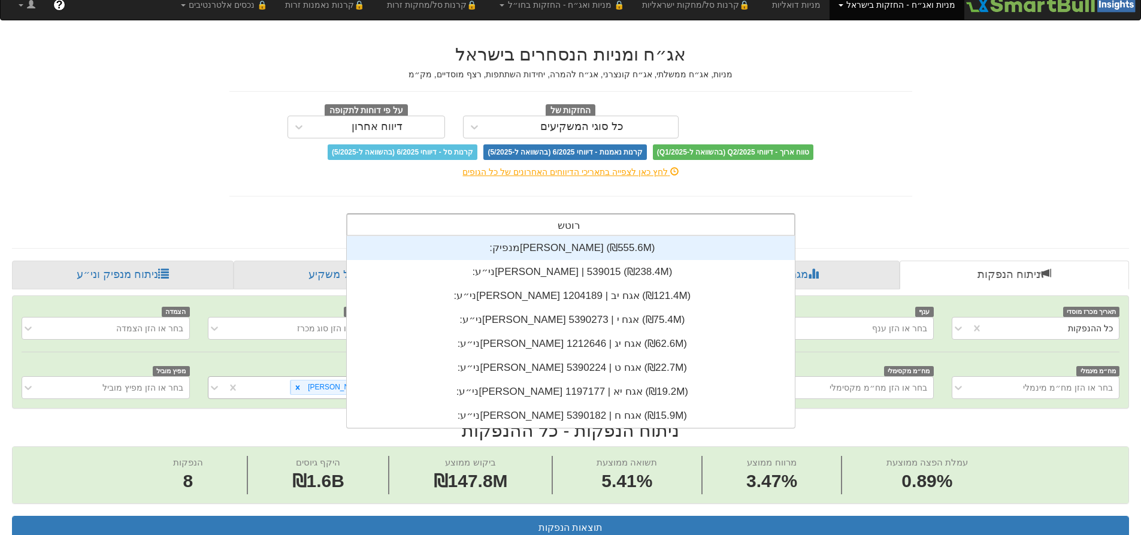
type input "רוטשט"
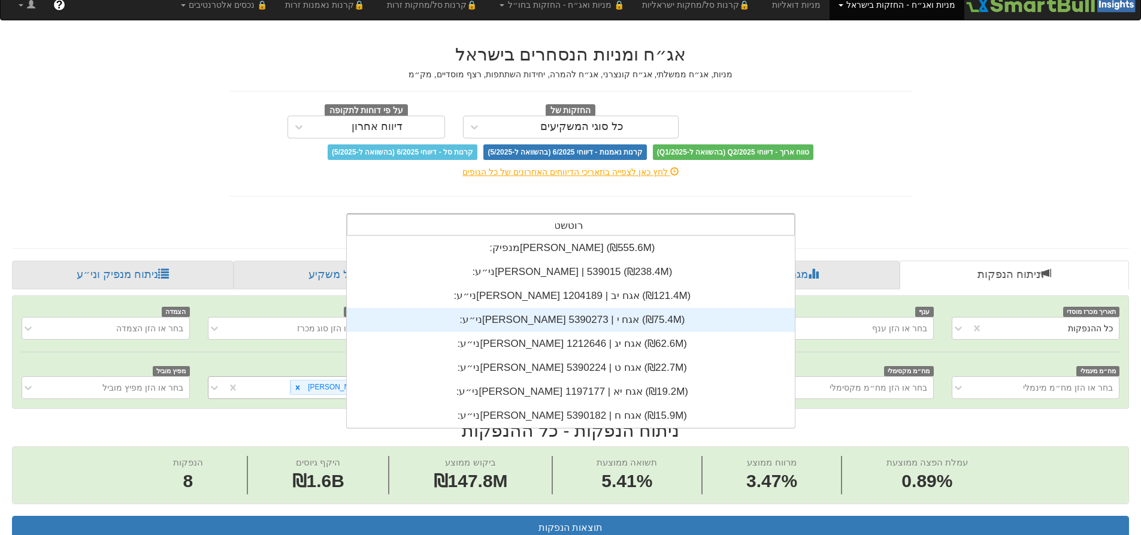
click at [650, 319] on div "ני״ע: ‏[PERSON_NAME] אגח י | 5390273 ‎(₪75.4M)‎" at bounding box center [571, 320] width 448 height 24
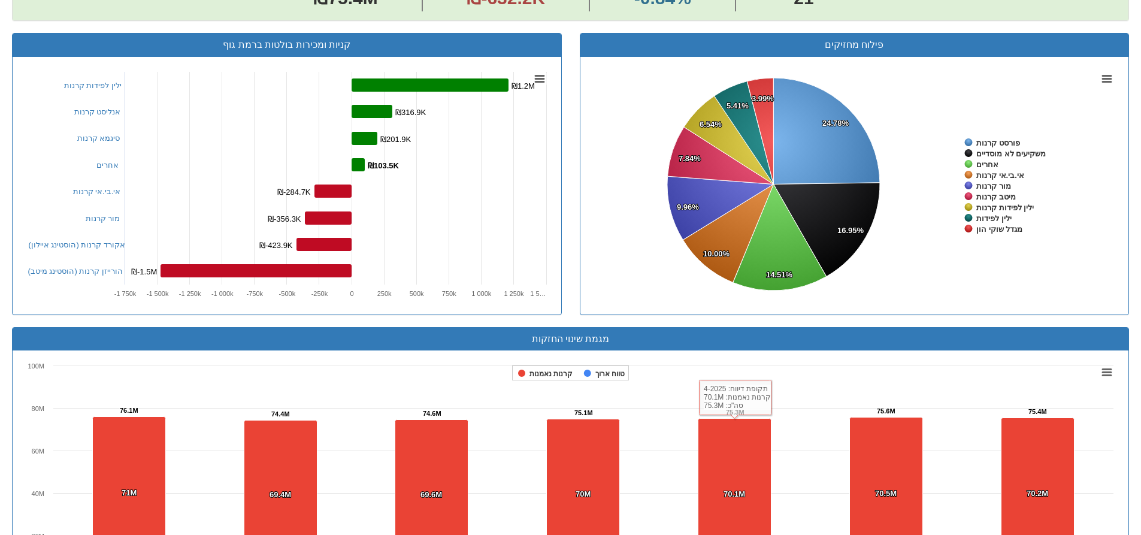
scroll to position [240, 0]
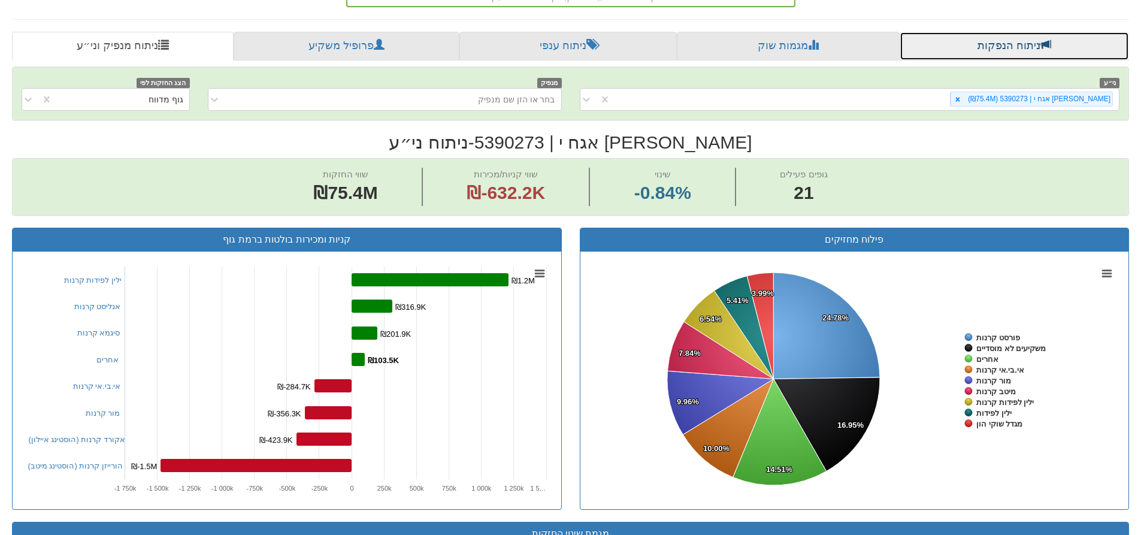
click at [999, 42] on link "ניתוח הנפקות" at bounding box center [1014, 46] width 229 height 29
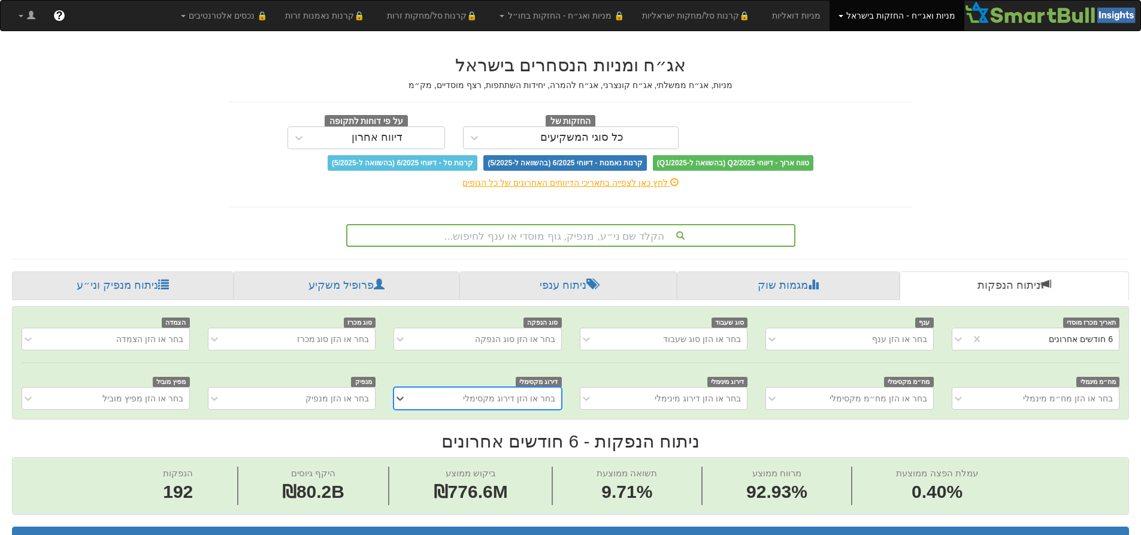
scroll to position [0, 2183]
click at [963, 337] on icon at bounding box center [958, 339] width 12 height 12
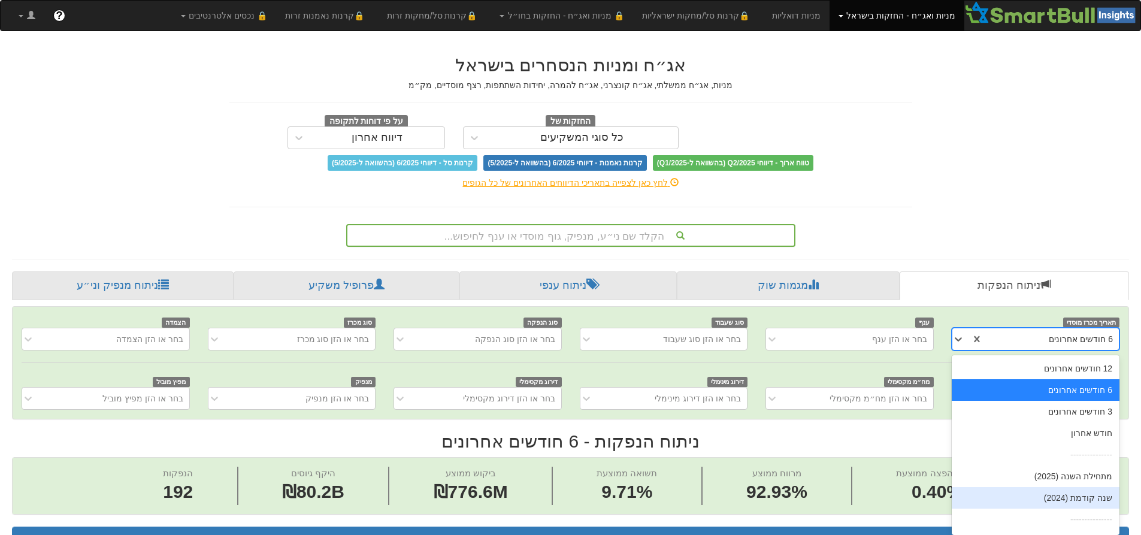
scroll to position [19, 0]
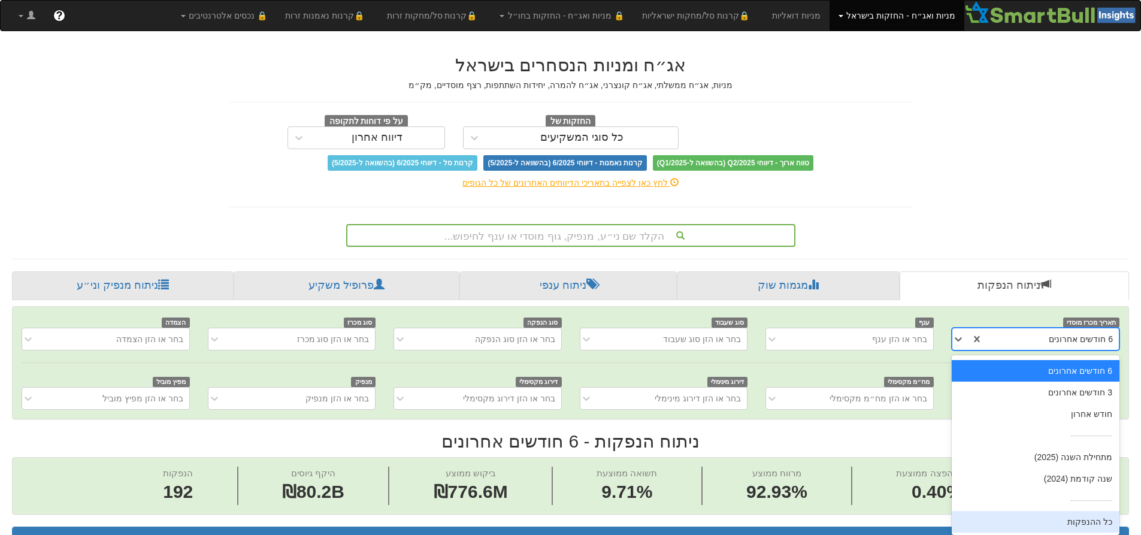
click at [1090, 519] on div "כל ההנפקות" at bounding box center [1036, 522] width 168 height 22
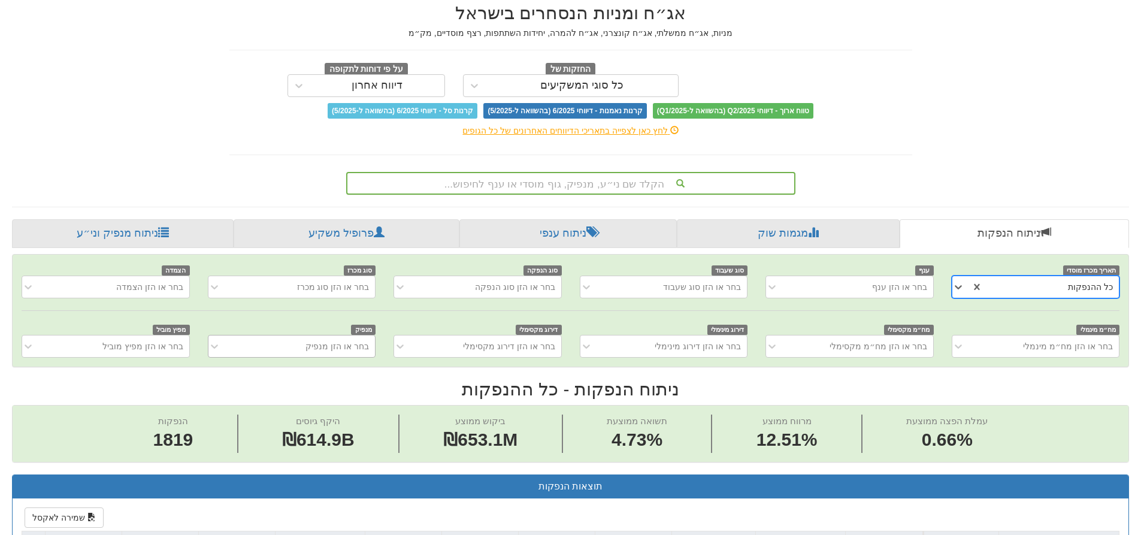
click at [360, 358] on div "בחר או הזן מנפיק" at bounding box center [292, 346] width 168 height 23
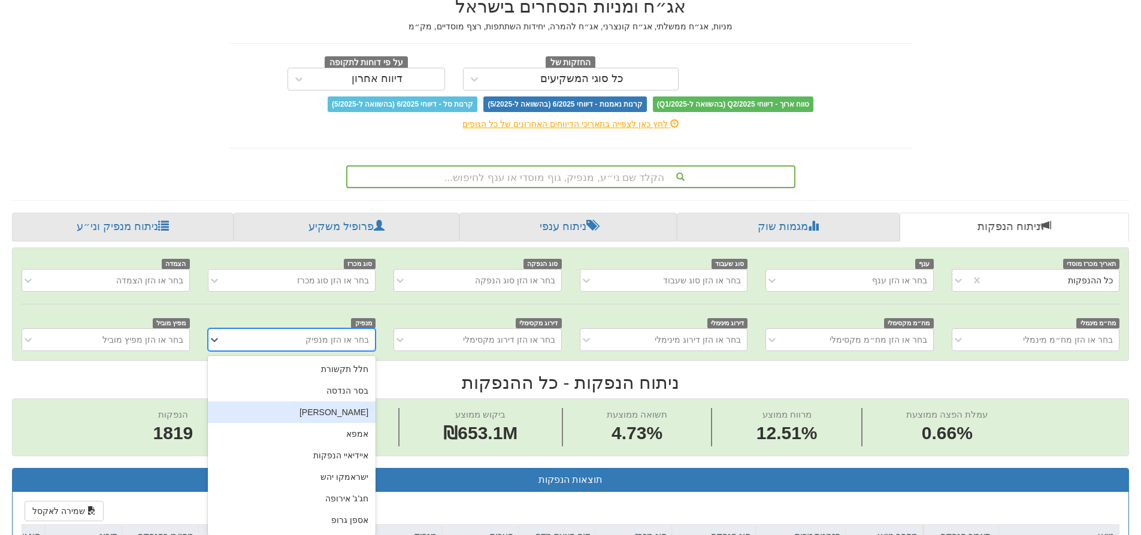
scroll to position [64, 0]
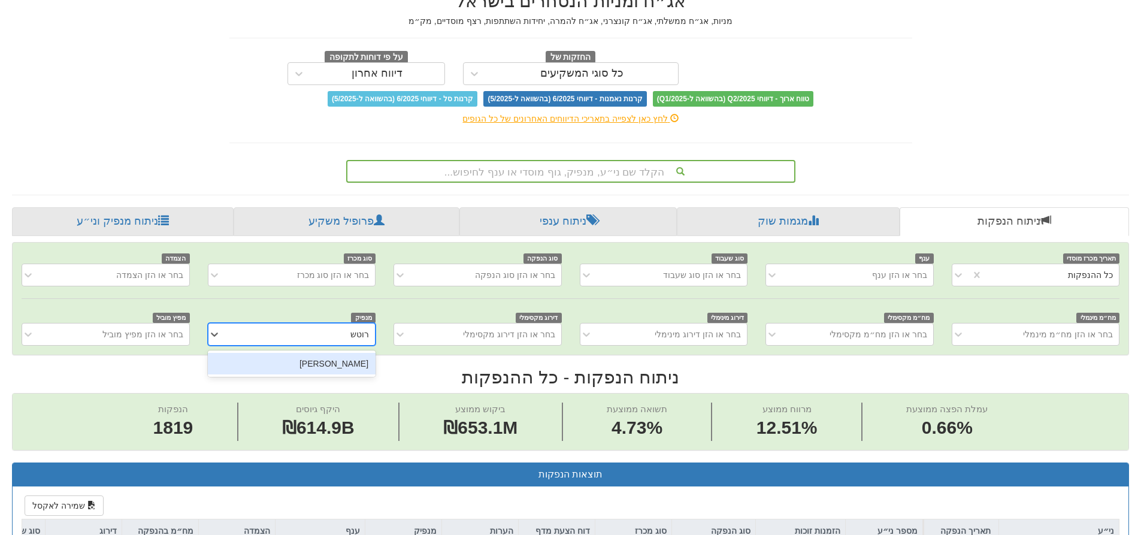
type input "רוטשט"
click at [350, 359] on div "[PERSON_NAME]" at bounding box center [292, 364] width 168 height 22
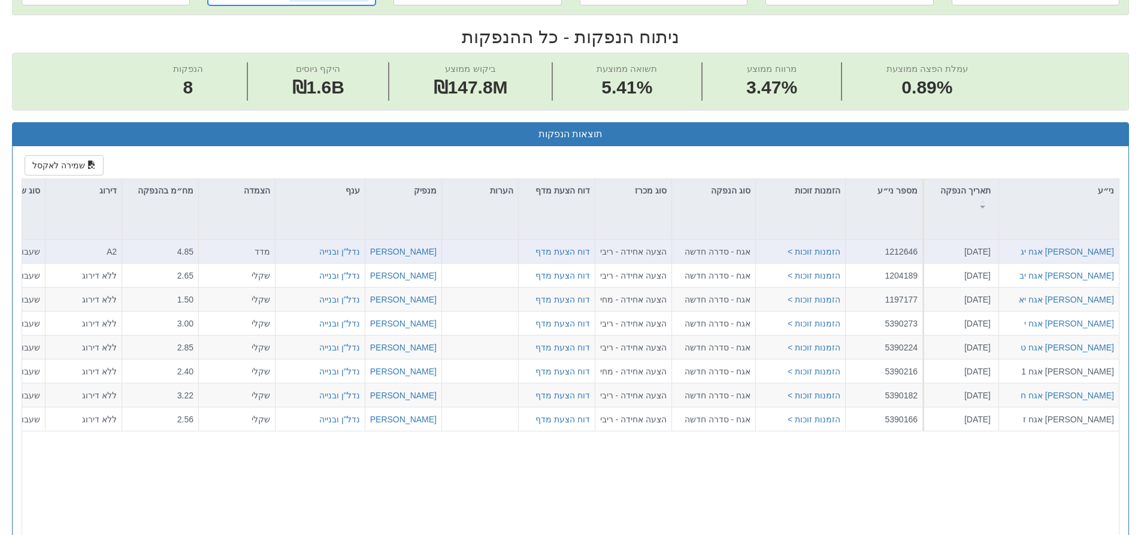
scroll to position [483, 0]
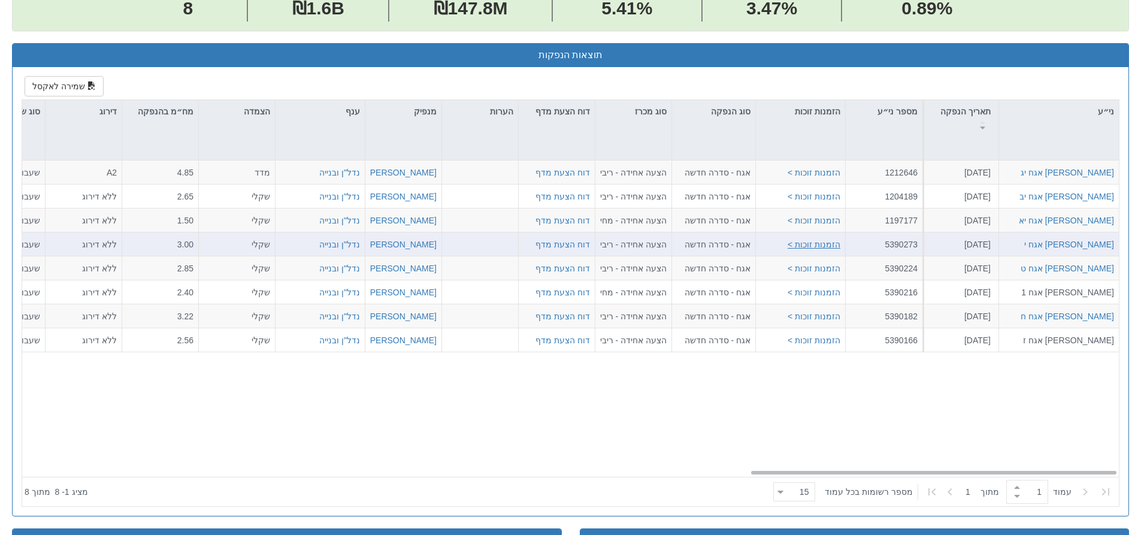
click at [827, 244] on button "הזמנות זוכות >" at bounding box center [814, 244] width 53 height 12
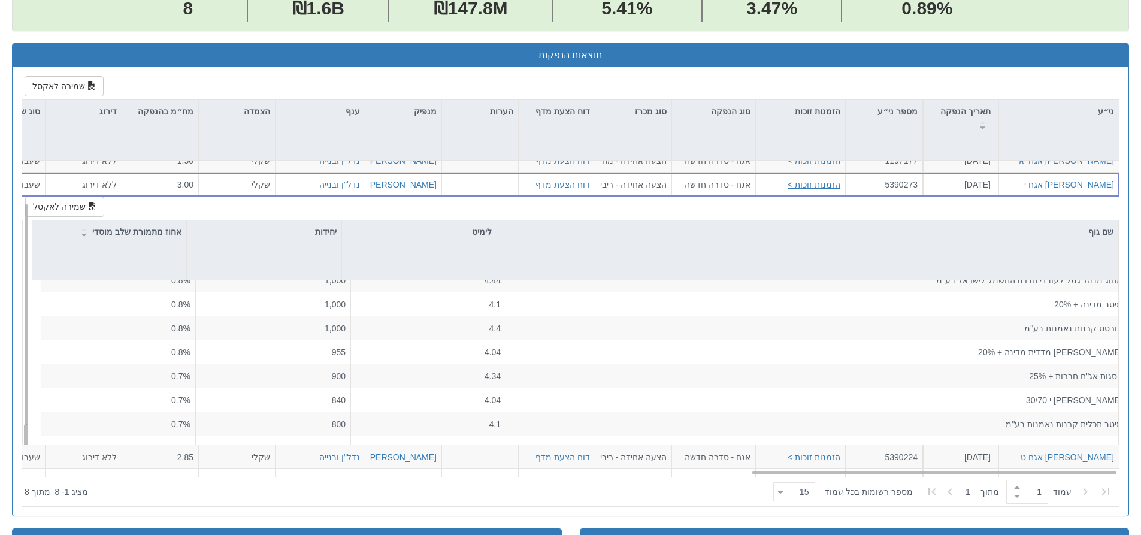
scroll to position [780, 0]
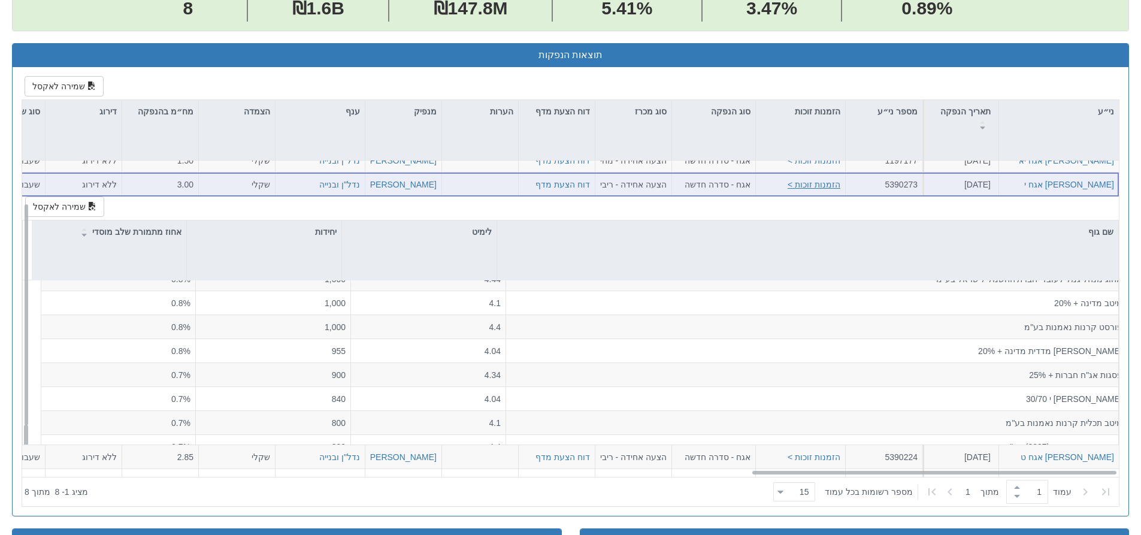
click at [829, 185] on button "הזמנות זוכות >" at bounding box center [814, 184] width 53 height 12
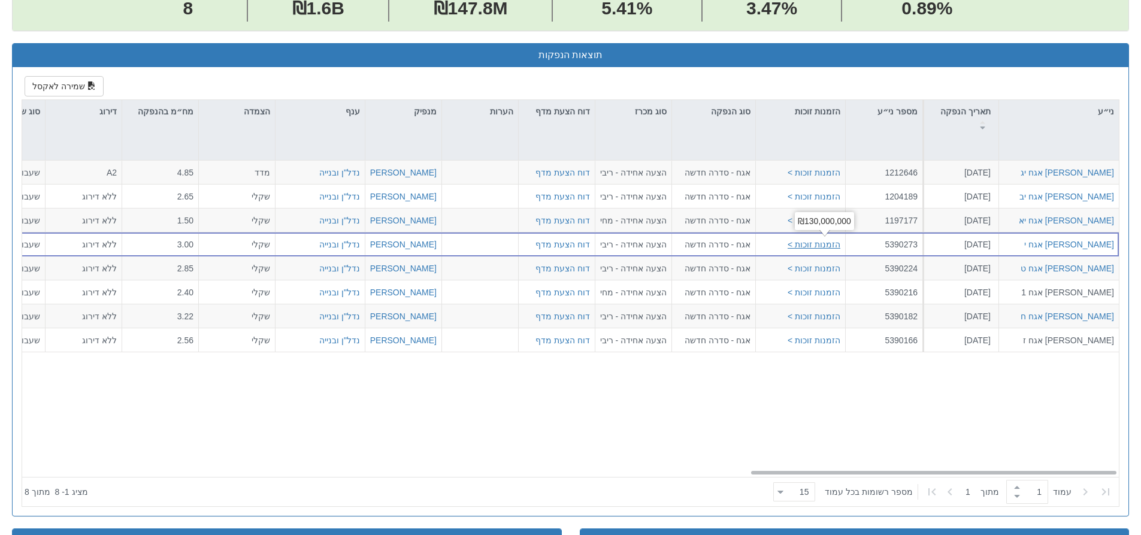
scroll to position [0, 2183]
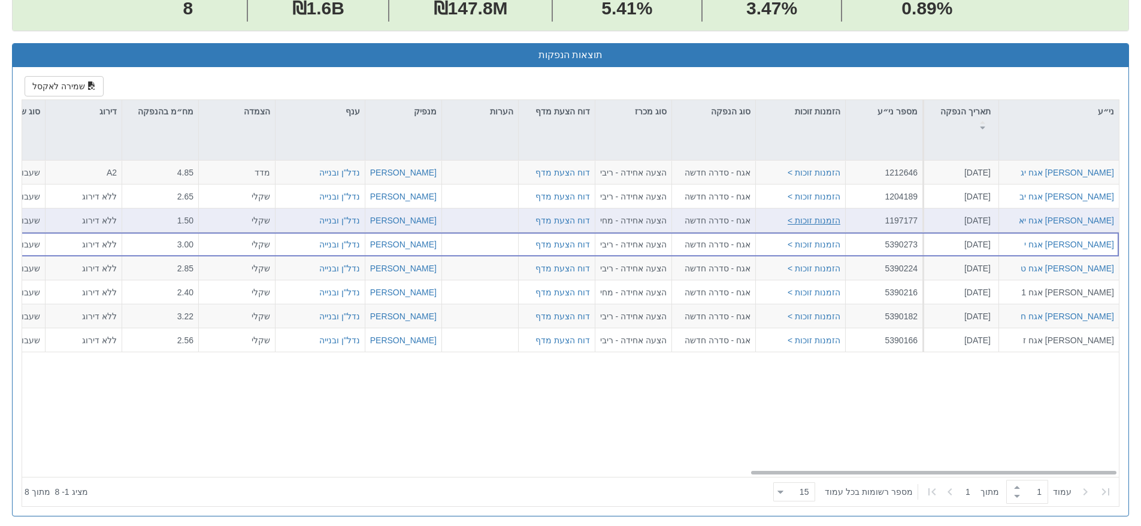
click at [833, 221] on button "הזמנות זוכות >" at bounding box center [814, 220] width 53 height 12
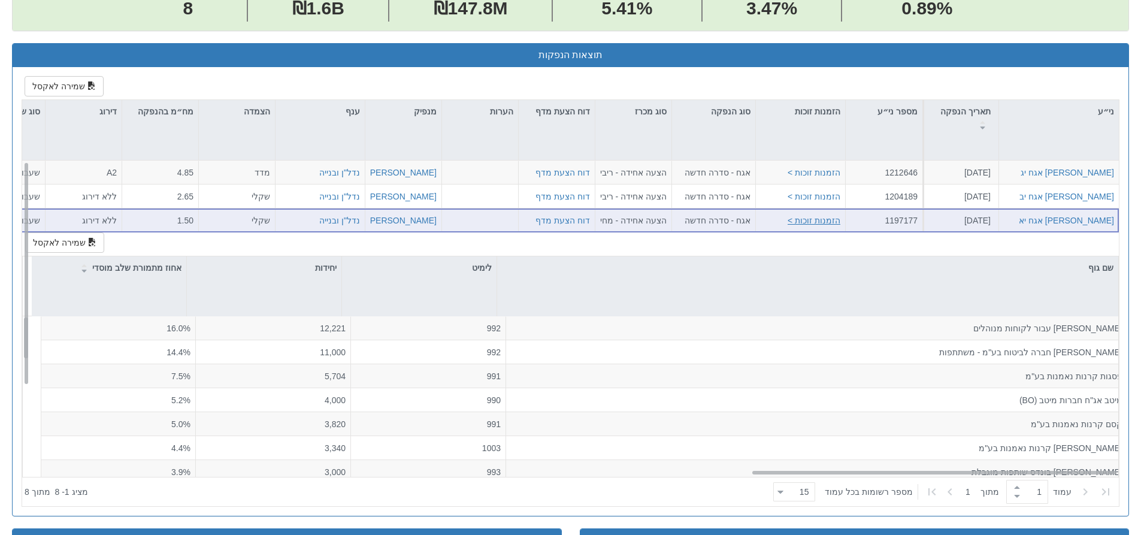
click at [830, 217] on button "הזמנות זוכות >" at bounding box center [814, 220] width 53 height 12
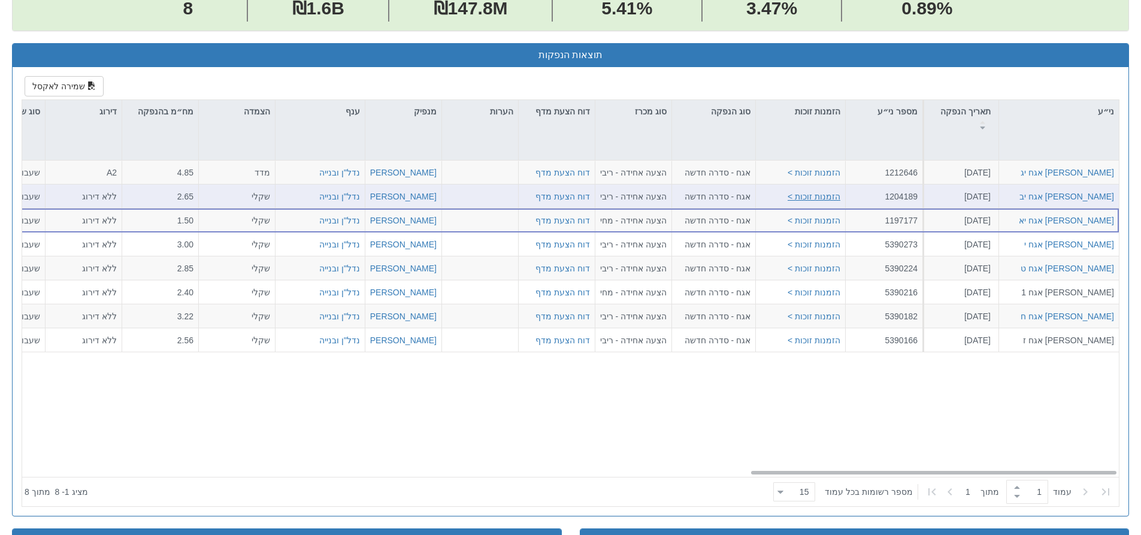
click at [834, 194] on button "הזמנות זוכות >" at bounding box center [814, 196] width 53 height 12
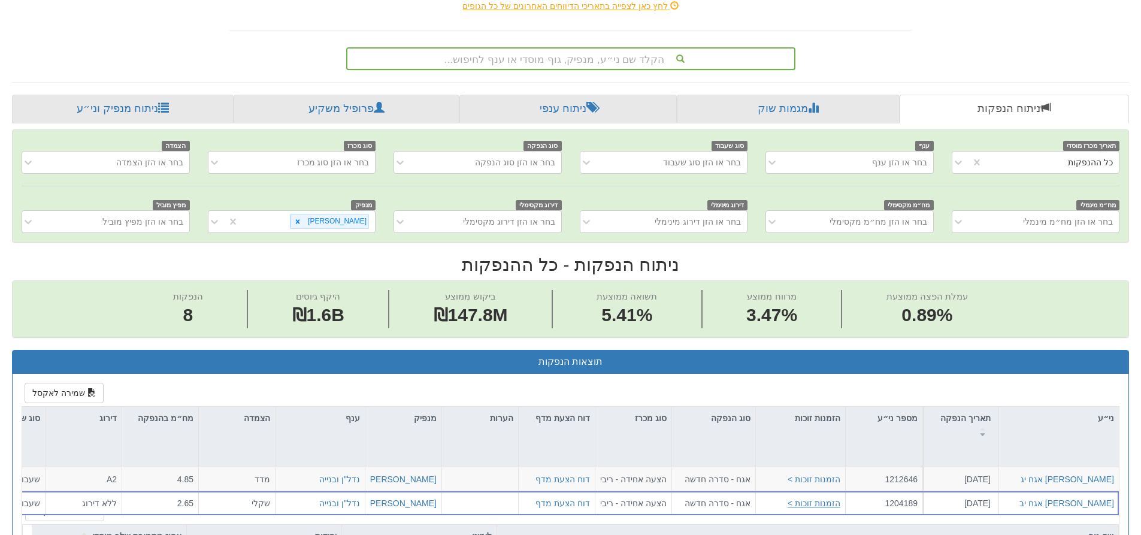
scroll to position [364, 0]
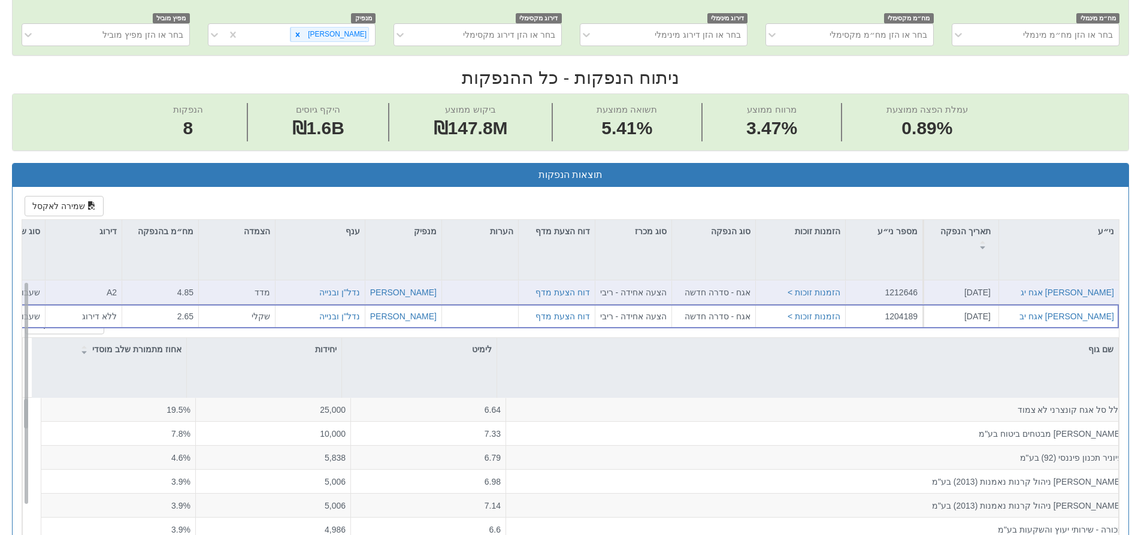
click at [574, 286] on div "דוח הצעת מדף" at bounding box center [557, 292] width 66 height 12
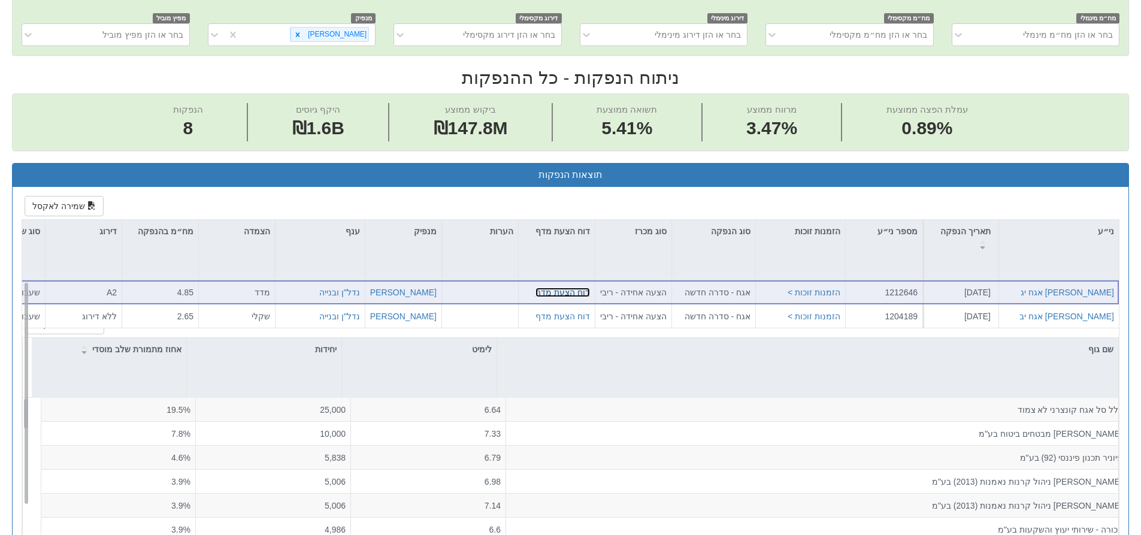
click at [577, 289] on link "דוח הצעת מדף" at bounding box center [563, 293] width 55 height 10
